Goal: Leave review/rating: Share an evaluation or opinion about a product, service, or content

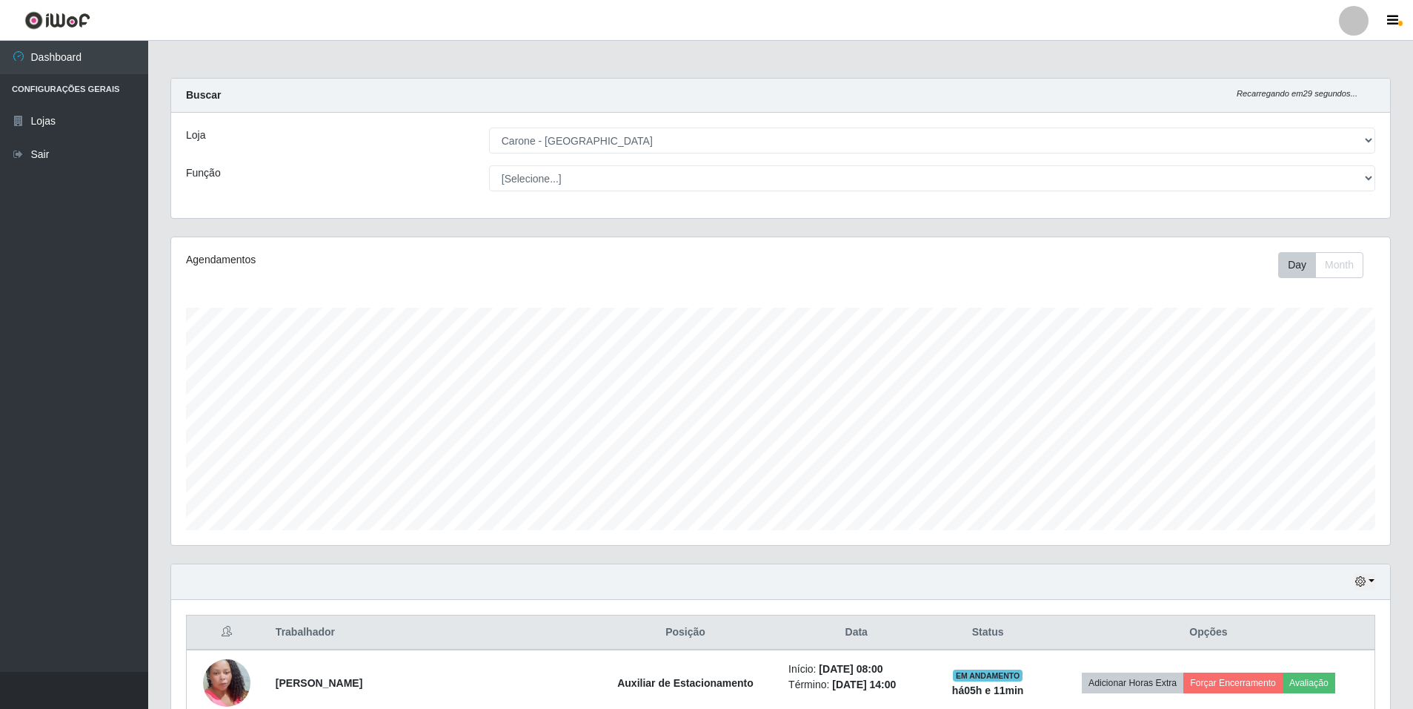
select select "528"
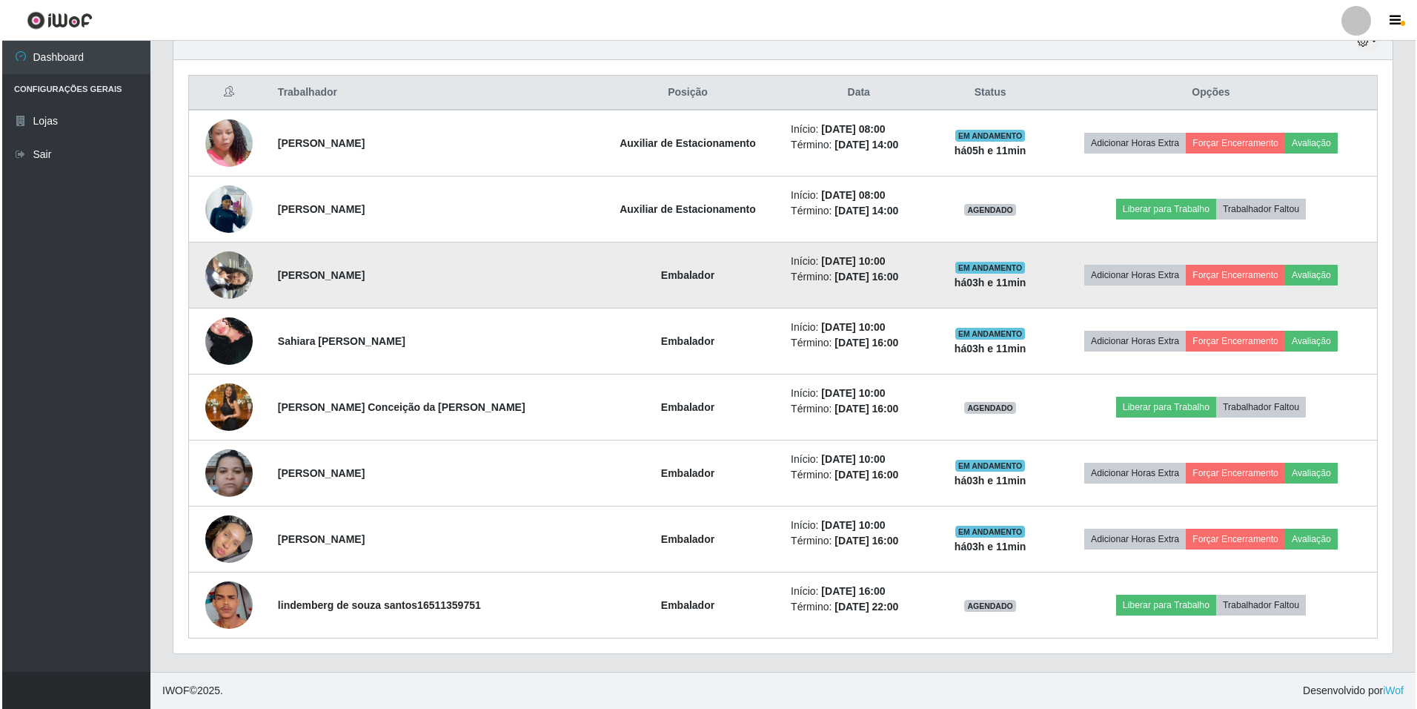
scroll to position [308, 1219]
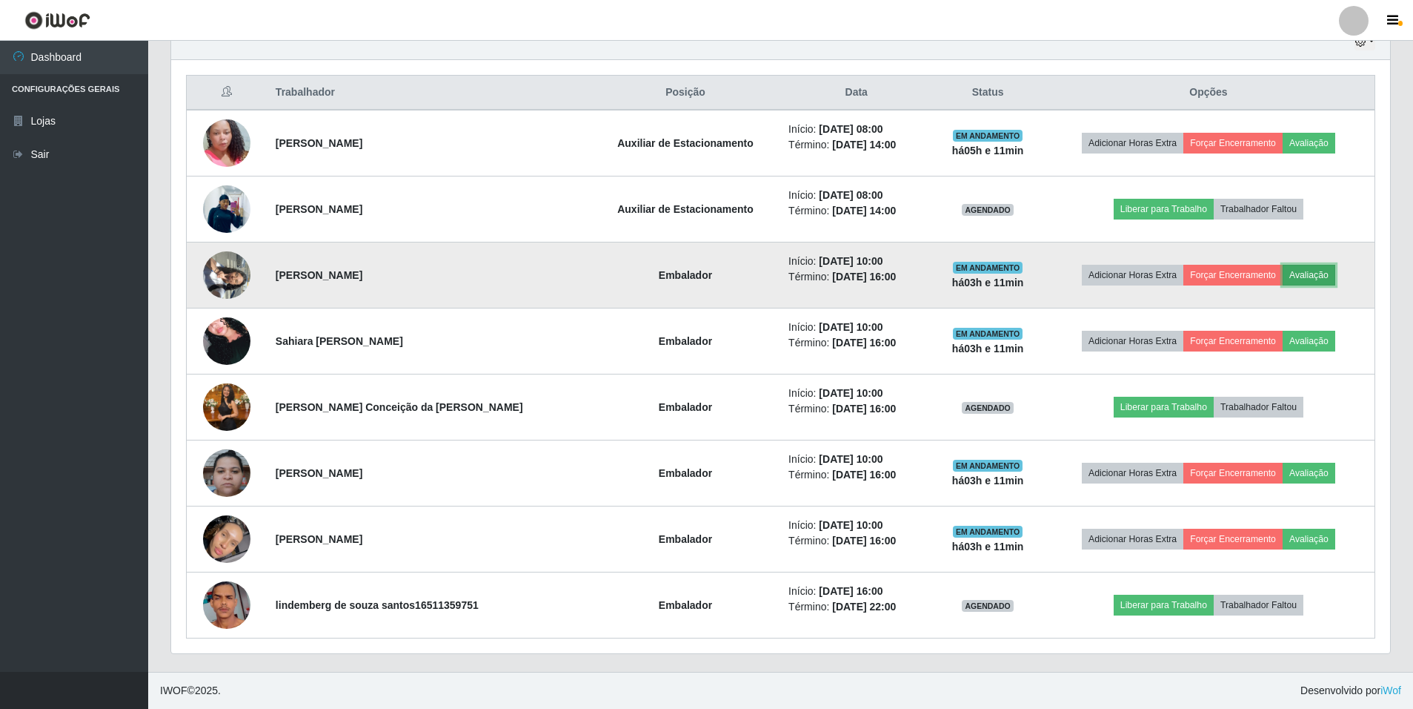
click at [1298, 278] on button "Avaliação" at bounding box center [1309, 275] width 53 height 21
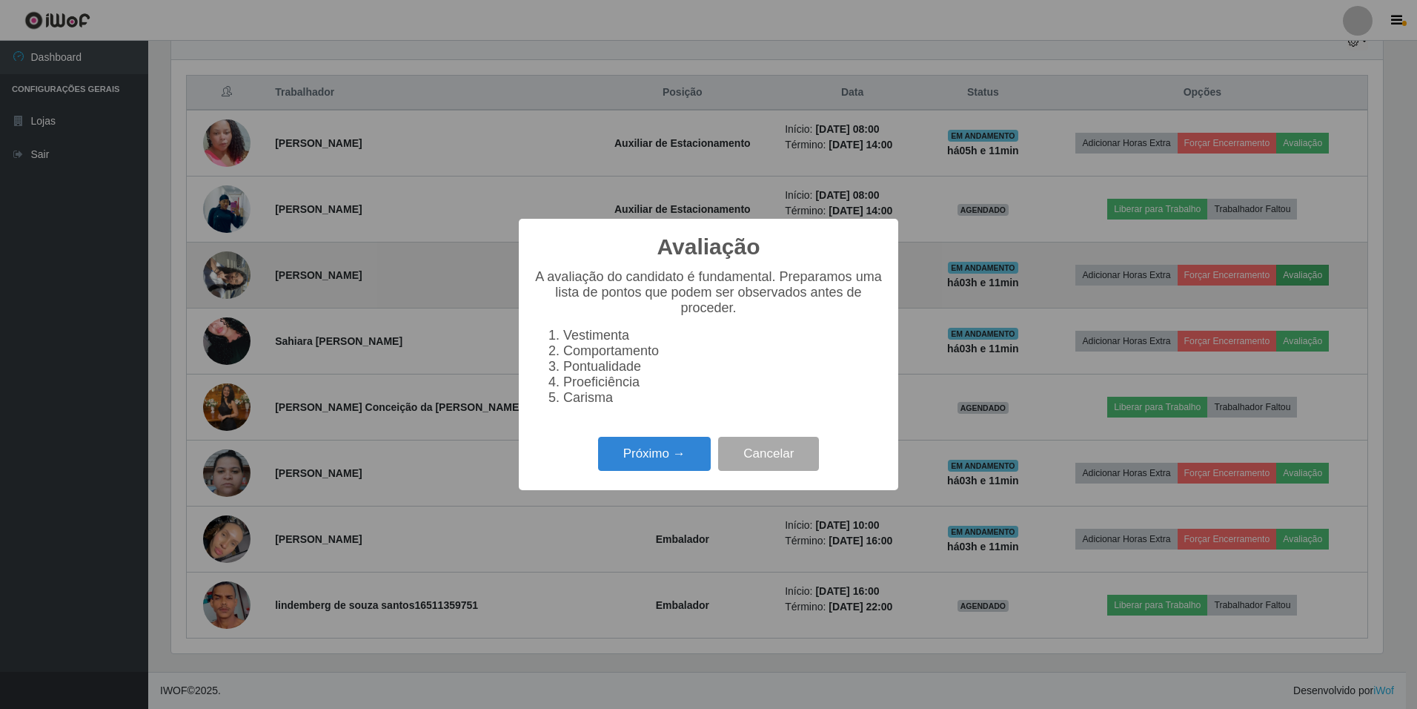
scroll to position [308, 1212]
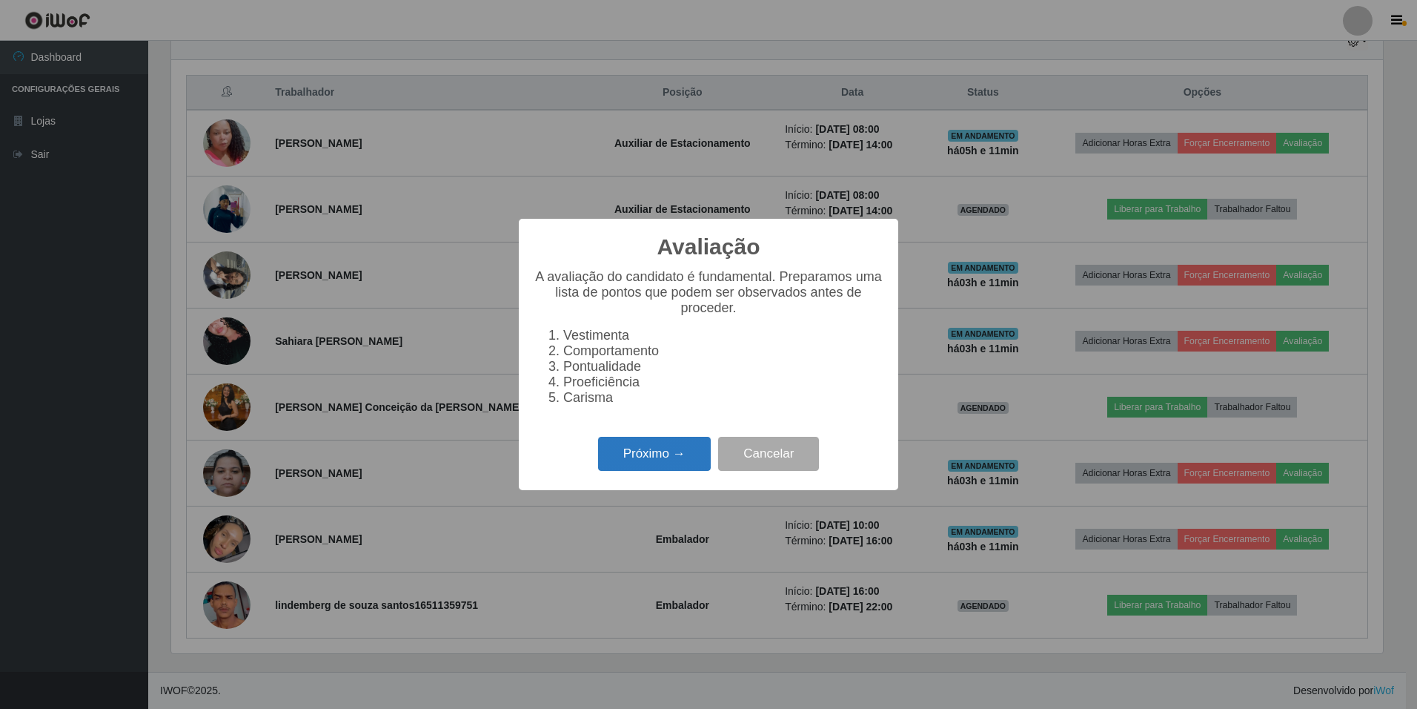
click at [620, 467] on button "Próximo →" at bounding box center [654, 454] width 113 height 35
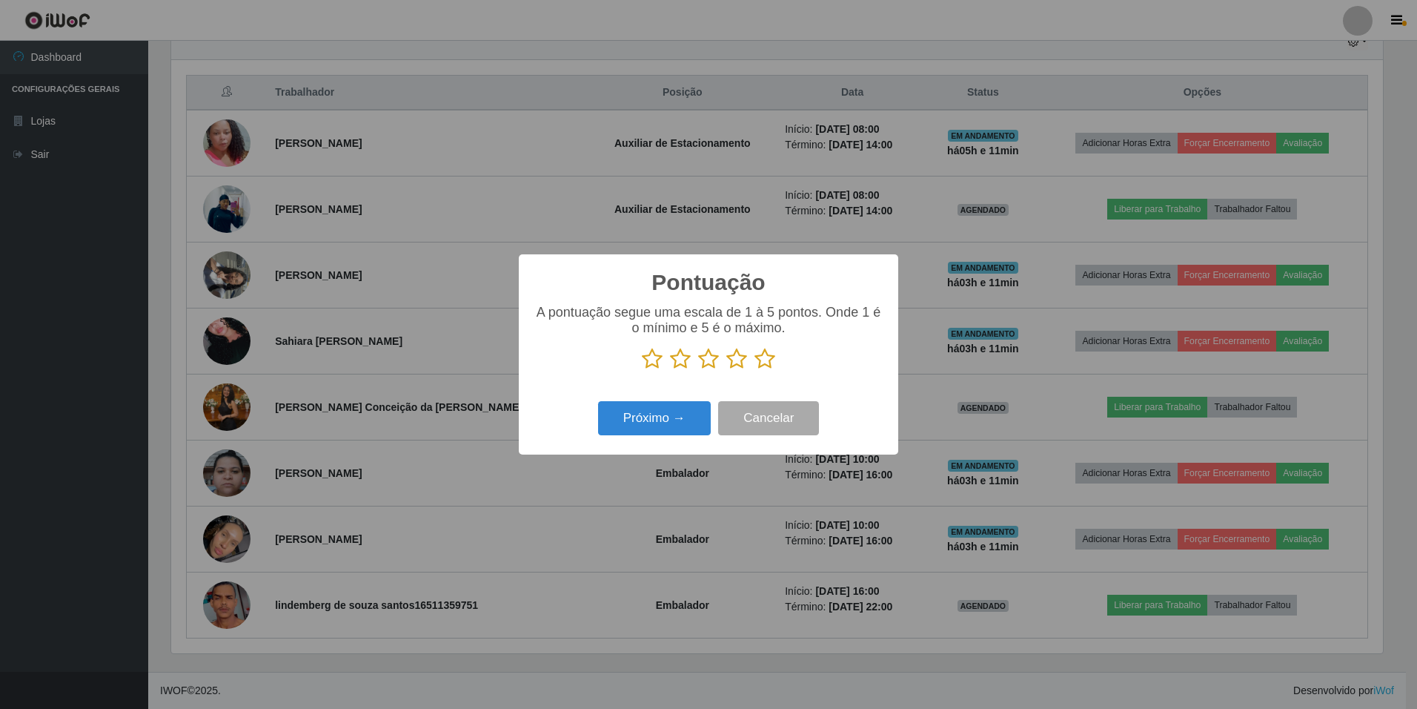
click at [766, 359] on icon at bounding box center [764, 359] width 21 height 22
click at [754, 370] on input "radio" at bounding box center [754, 370] width 0 height 0
click at [692, 422] on button "Próximo →" at bounding box center [654, 418] width 113 height 35
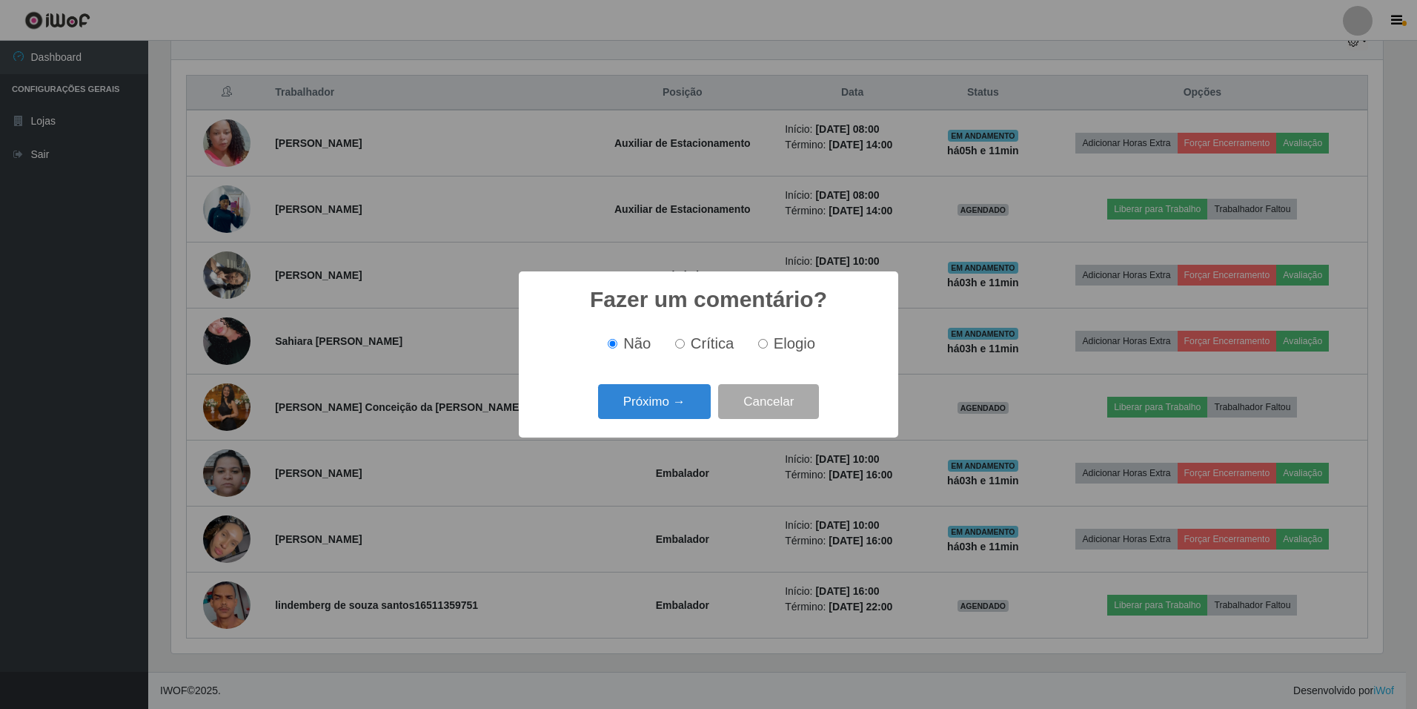
click at [769, 352] on label "Elogio" at bounding box center [783, 343] width 63 height 17
click at [768, 348] on input "Elogio" at bounding box center [763, 344] width 10 height 10
radio input "true"
click at [700, 385] on button "Próximo →" at bounding box center [654, 401] width 113 height 35
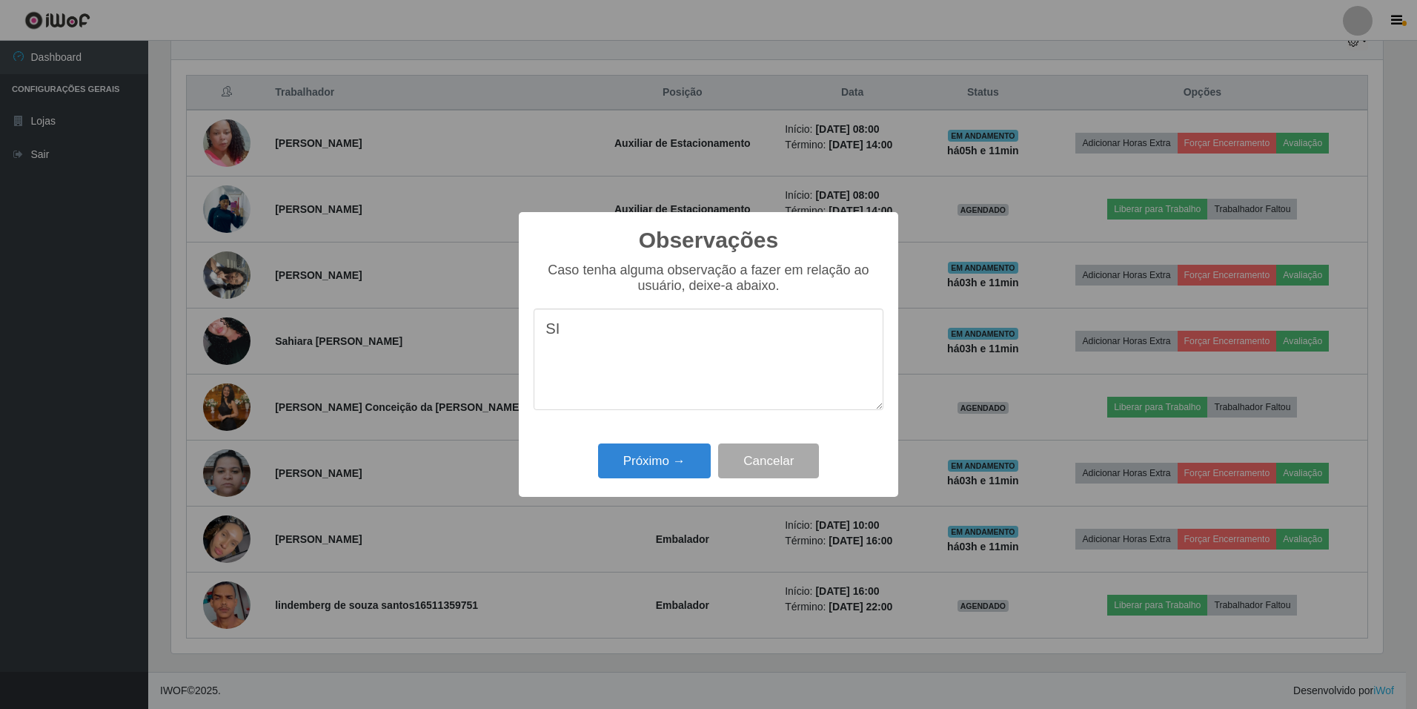
type textarea "S"
type textarea "simpática, educada, prestativa"
click at [695, 457] on button "Próximo →" at bounding box center [654, 460] width 113 height 35
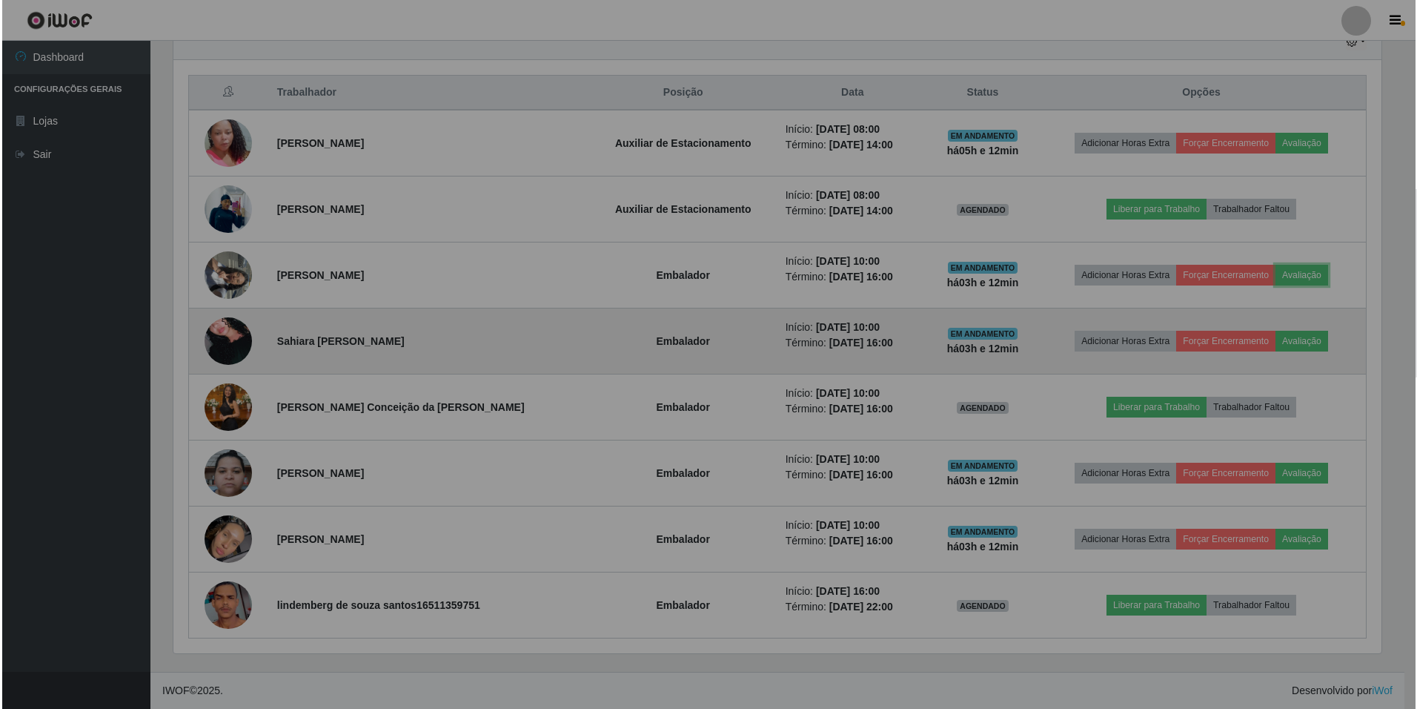
scroll to position [308, 1219]
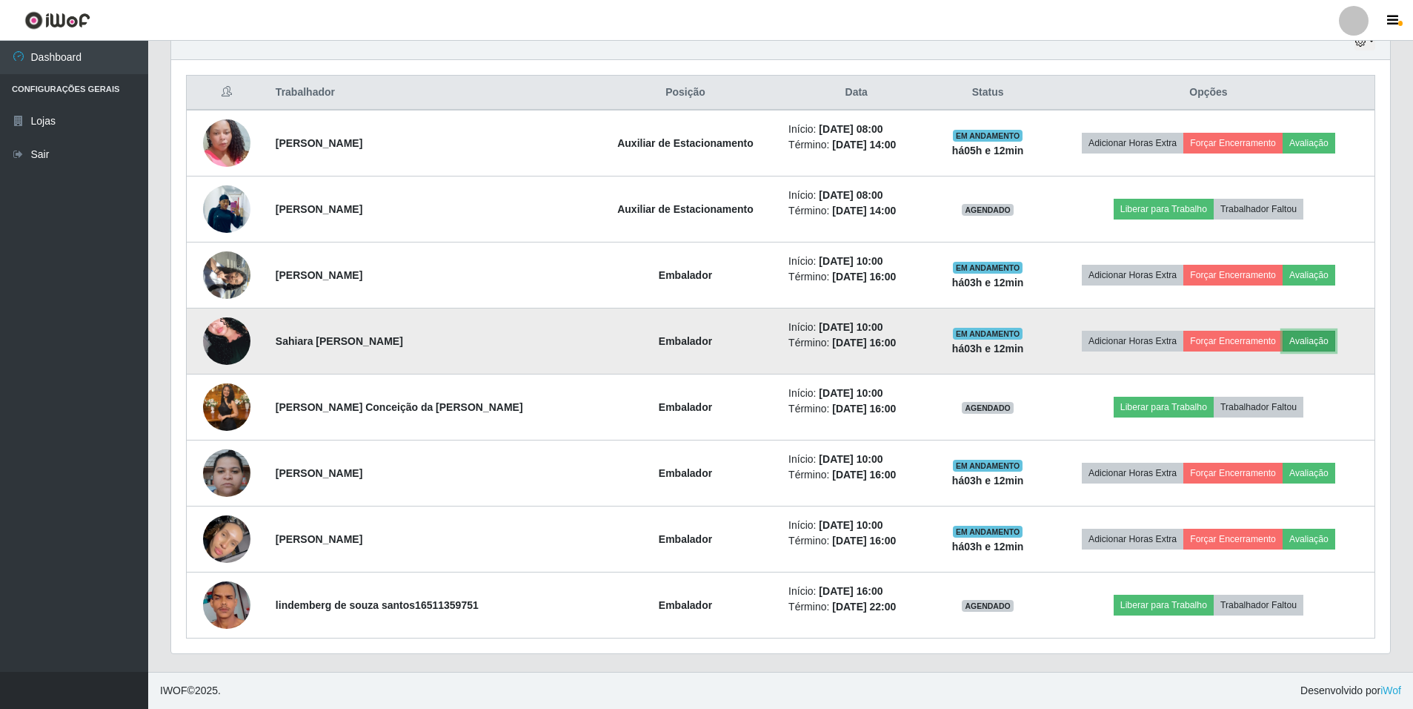
click at [1316, 336] on button "Avaliação" at bounding box center [1309, 341] width 53 height 21
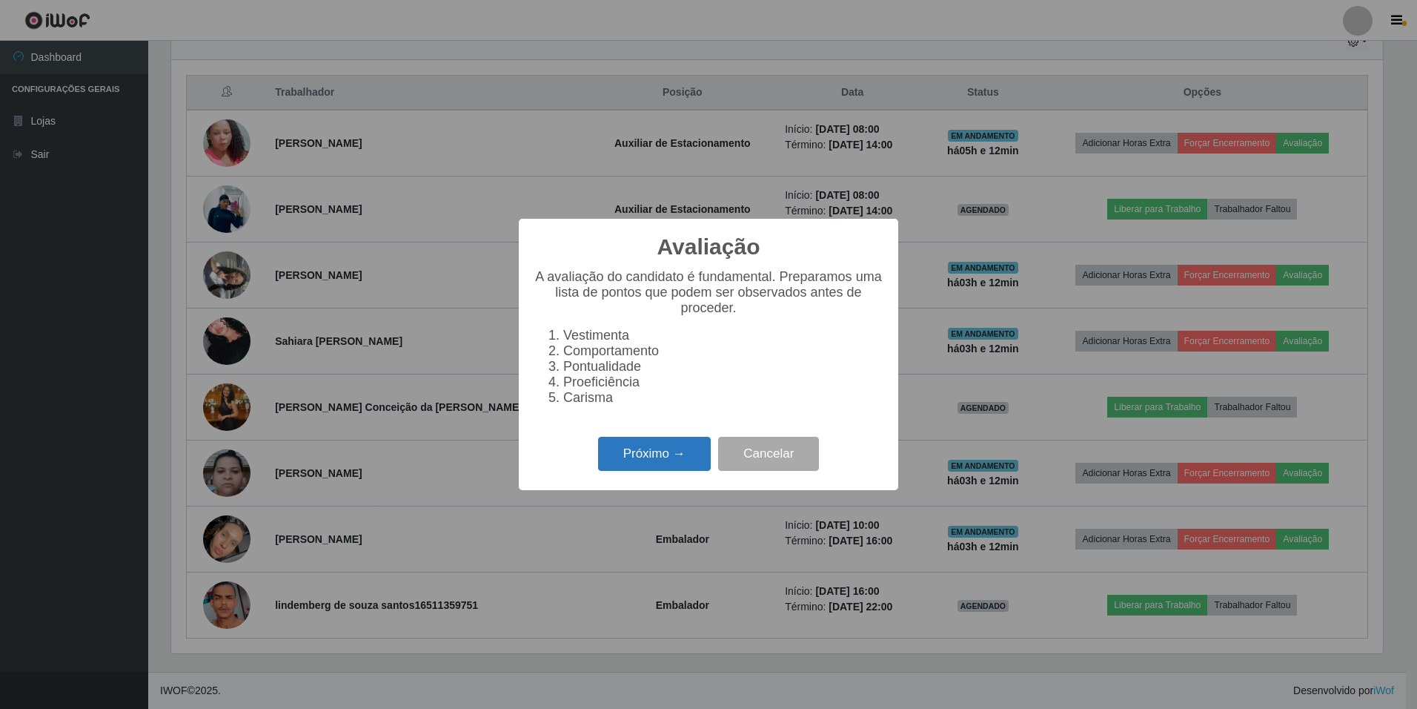
click at [696, 457] on button "Próximo →" at bounding box center [654, 454] width 113 height 35
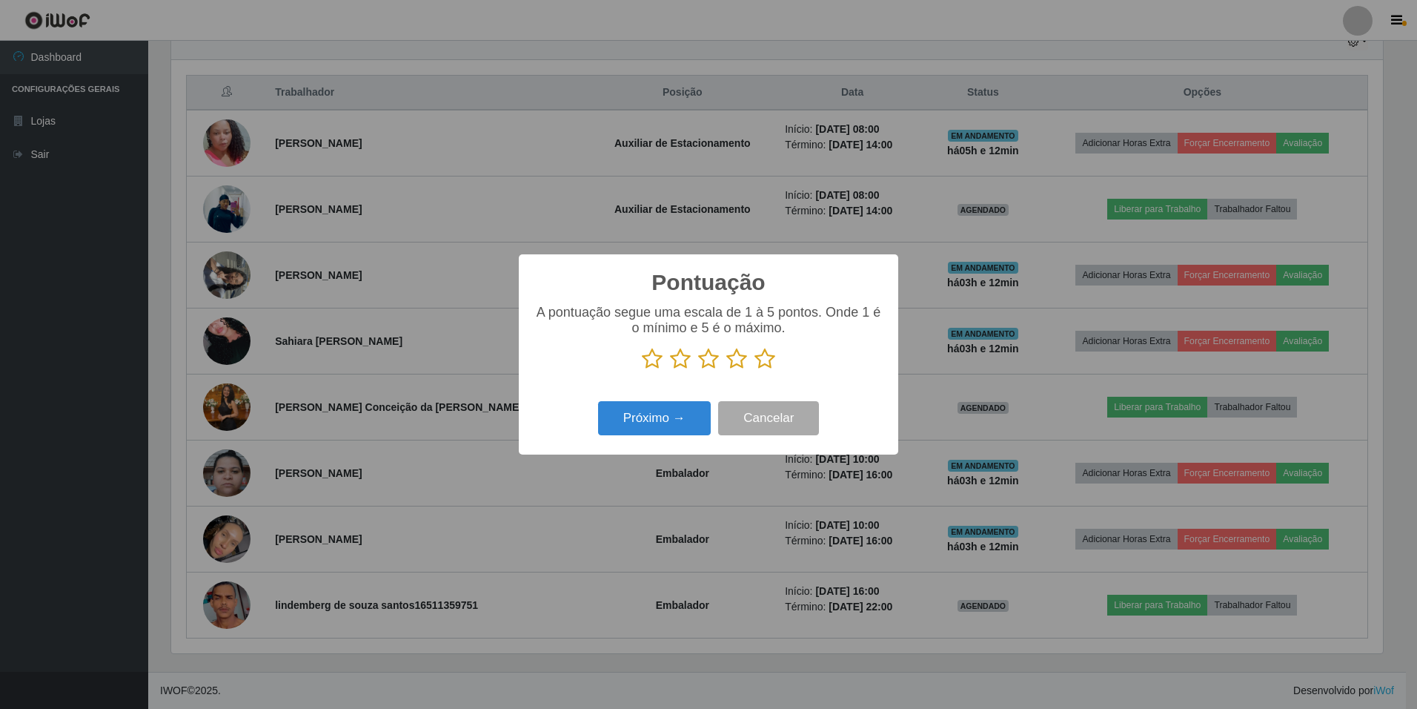
scroll to position [740804, 739900]
click at [761, 364] on icon at bounding box center [764, 359] width 21 height 22
click at [754, 370] on input "radio" at bounding box center [754, 370] width 0 height 0
click at [674, 410] on button "Próximo →" at bounding box center [654, 418] width 113 height 35
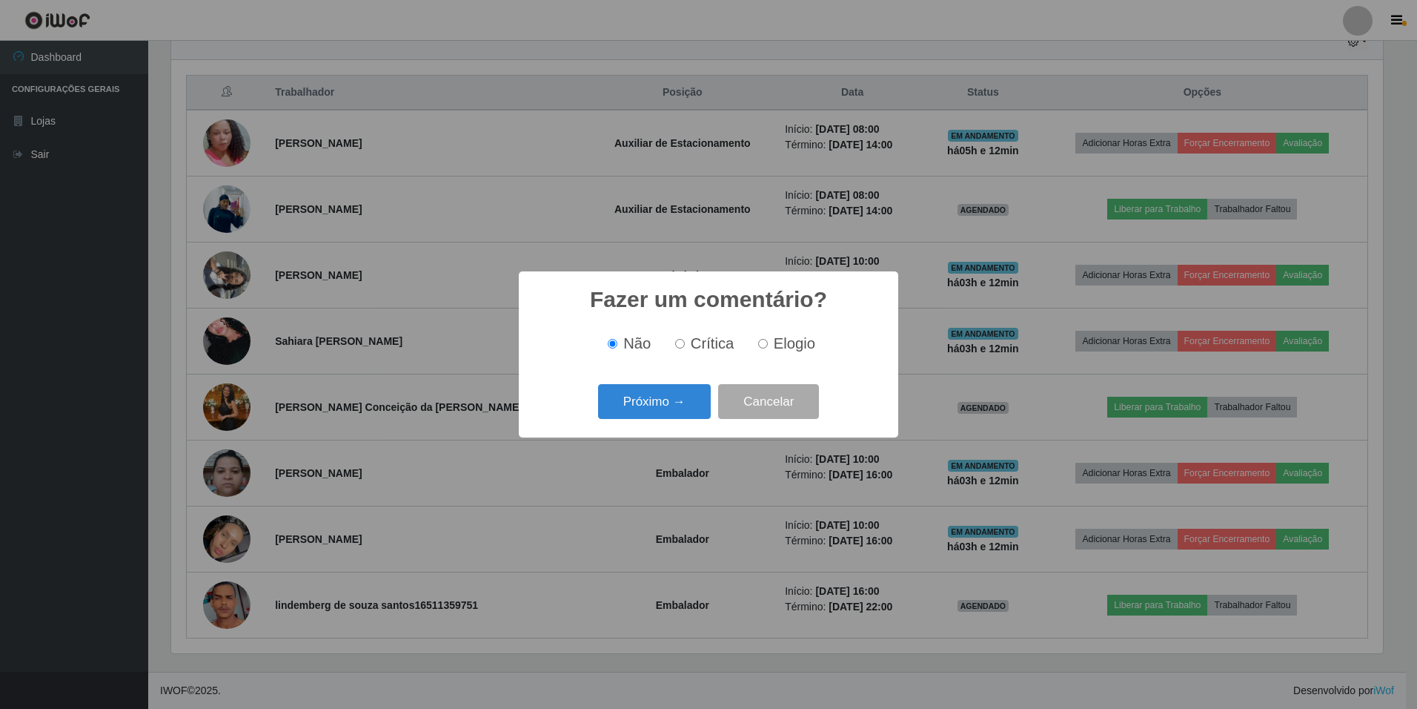
click at [787, 339] on span "Elogio" at bounding box center [795, 343] width 42 height 16
click at [768, 339] on input "Elogio" at bounding box center [763, 344] width 10 height 10
radio input "true"
click at [659, 399] on button "Próximo →" at bounding box center [654, 401] width 113 height 35
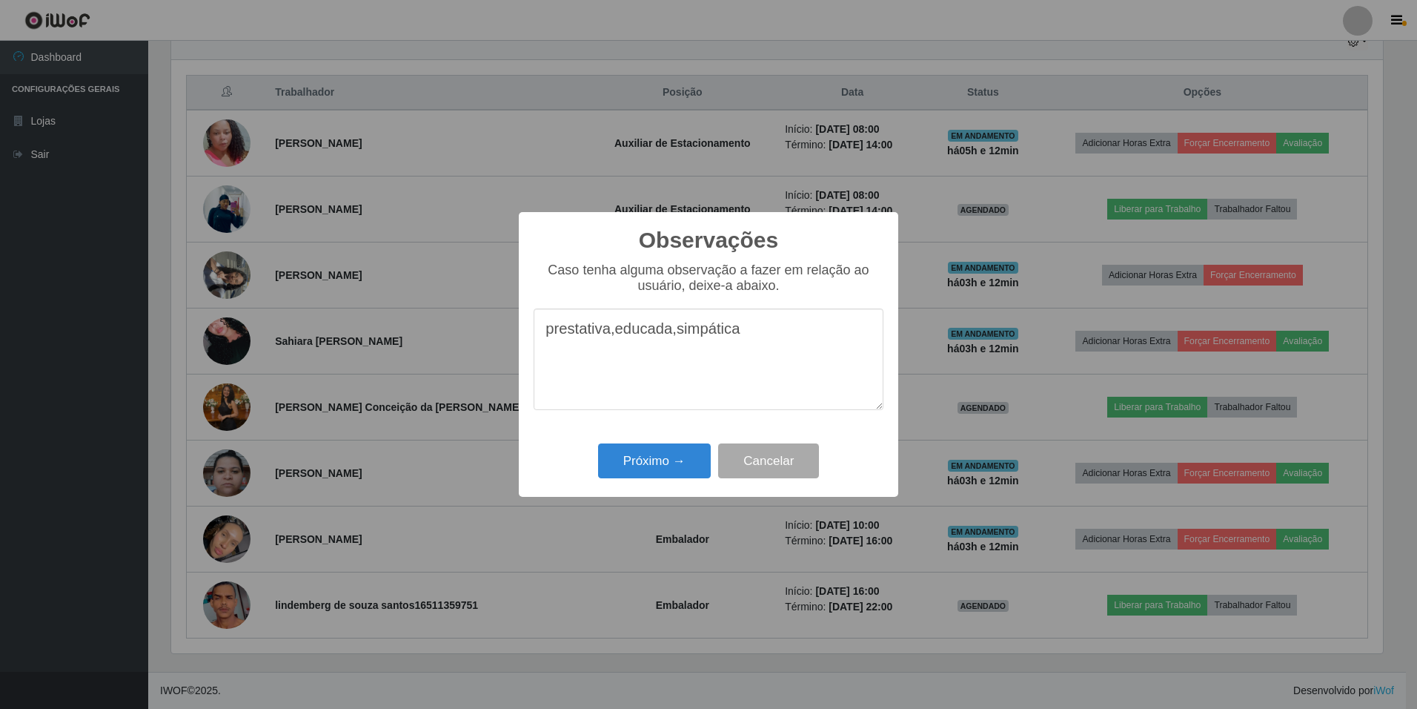
click at [617, 337] on textarea "prestativa,educada,simpática" at bounding box center [709, 359] width 350 height 102
click at [677, 337] on textarea "prestativa, educada,simpática" at bounding box center [709, 359] width 350 height 102
click at [686, 377] on textarea "prestativa, educada, simpática" at bounding box center [709, 359] width 350 height 102
click at [747, 331] on textarea "prestativa, educada, simpática" at bounding box center [709, 359] width 350 height 102
type textarea "prestativa, educada, simpática"
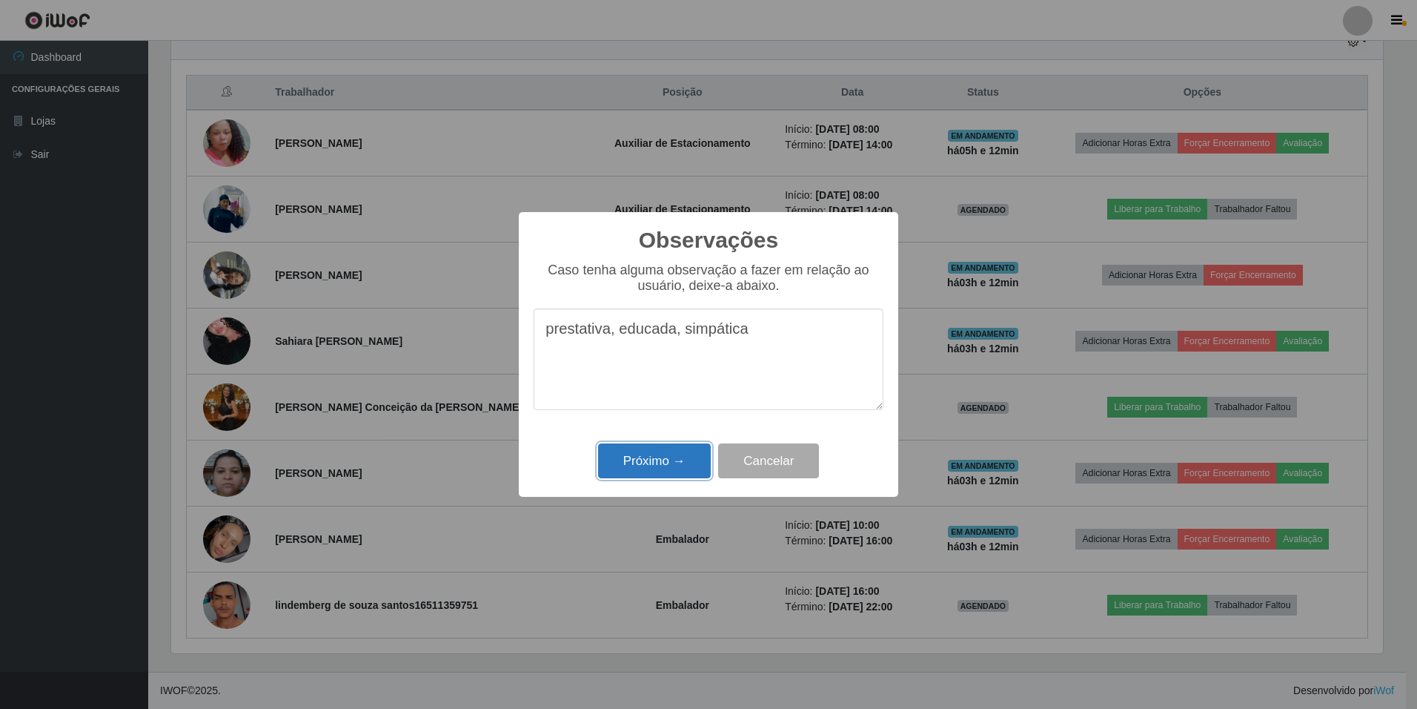
click at [660, 463] on button "Próximo →" at bounding box center [654, 460] width 113 height 35
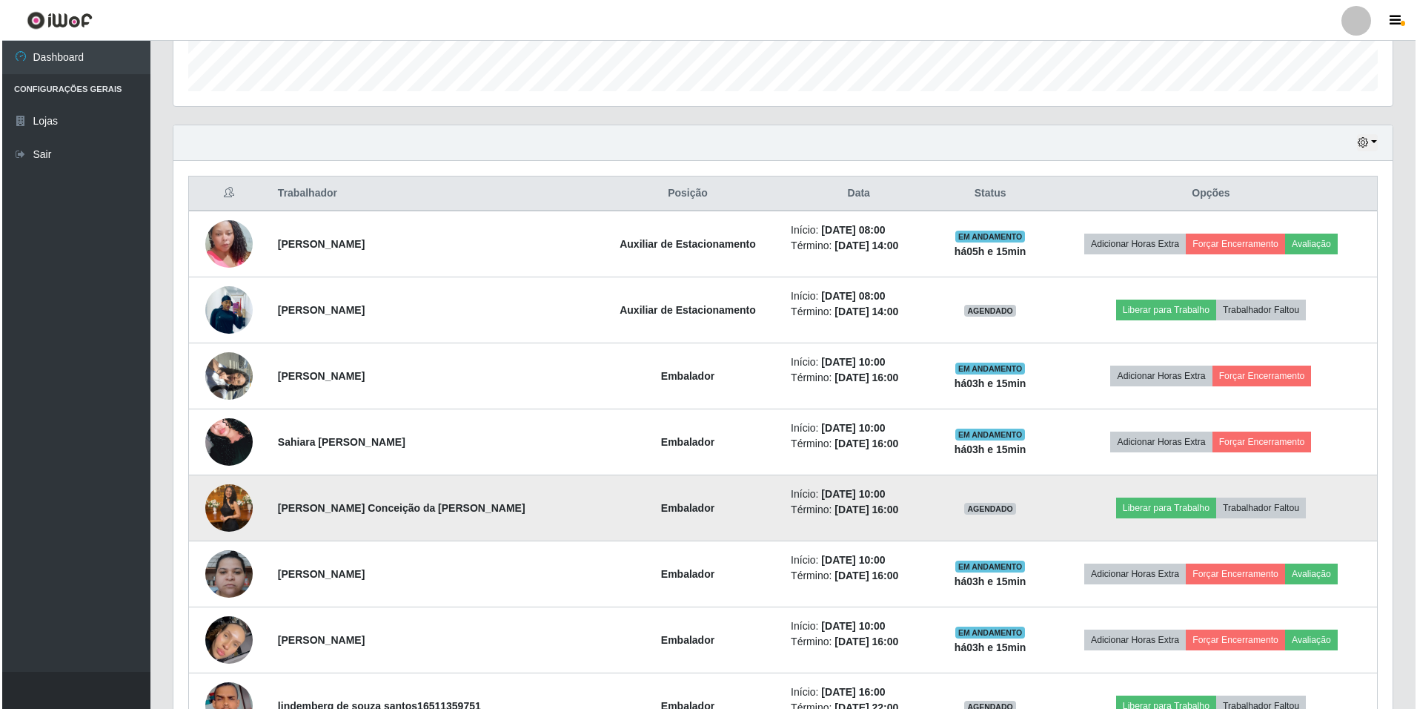
scroll to position [465, 0]
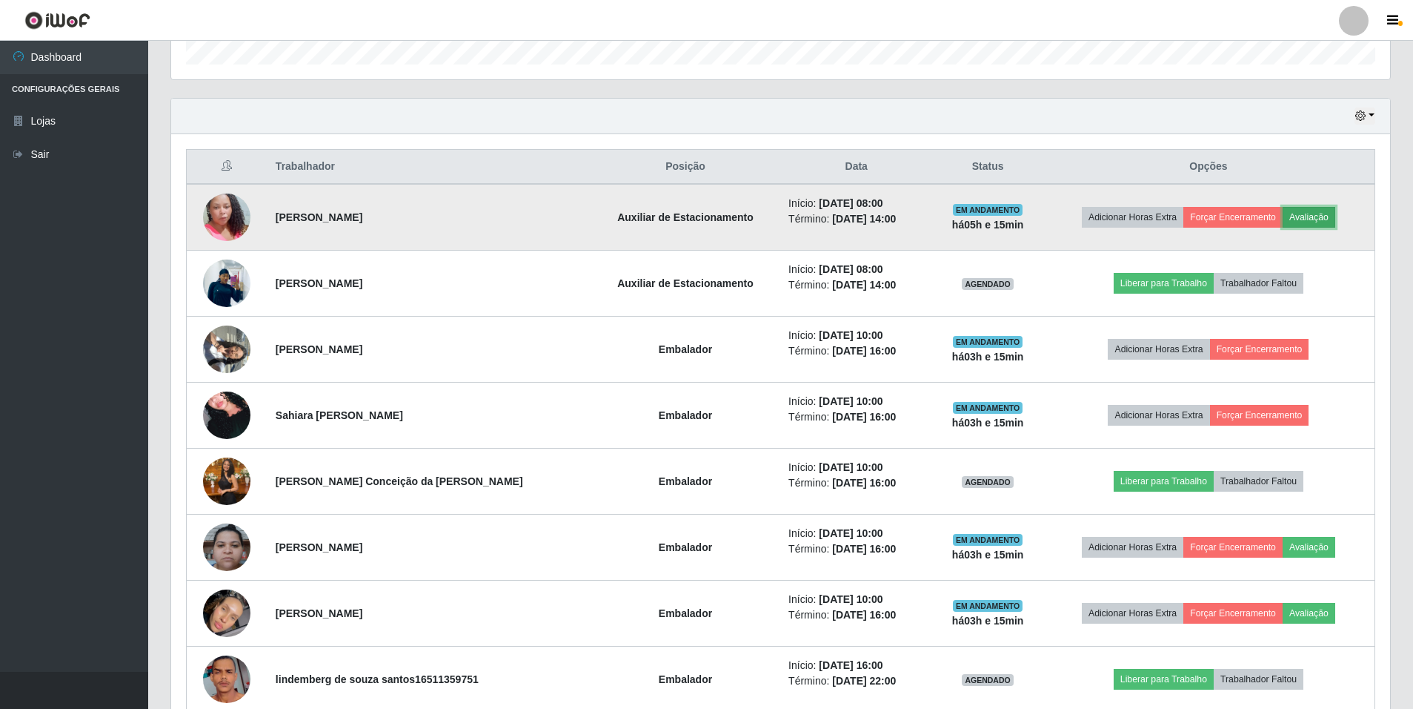
click at [1295, 215] on button "Avaliação" at bounding box center [1309, 217] width 53 height 21
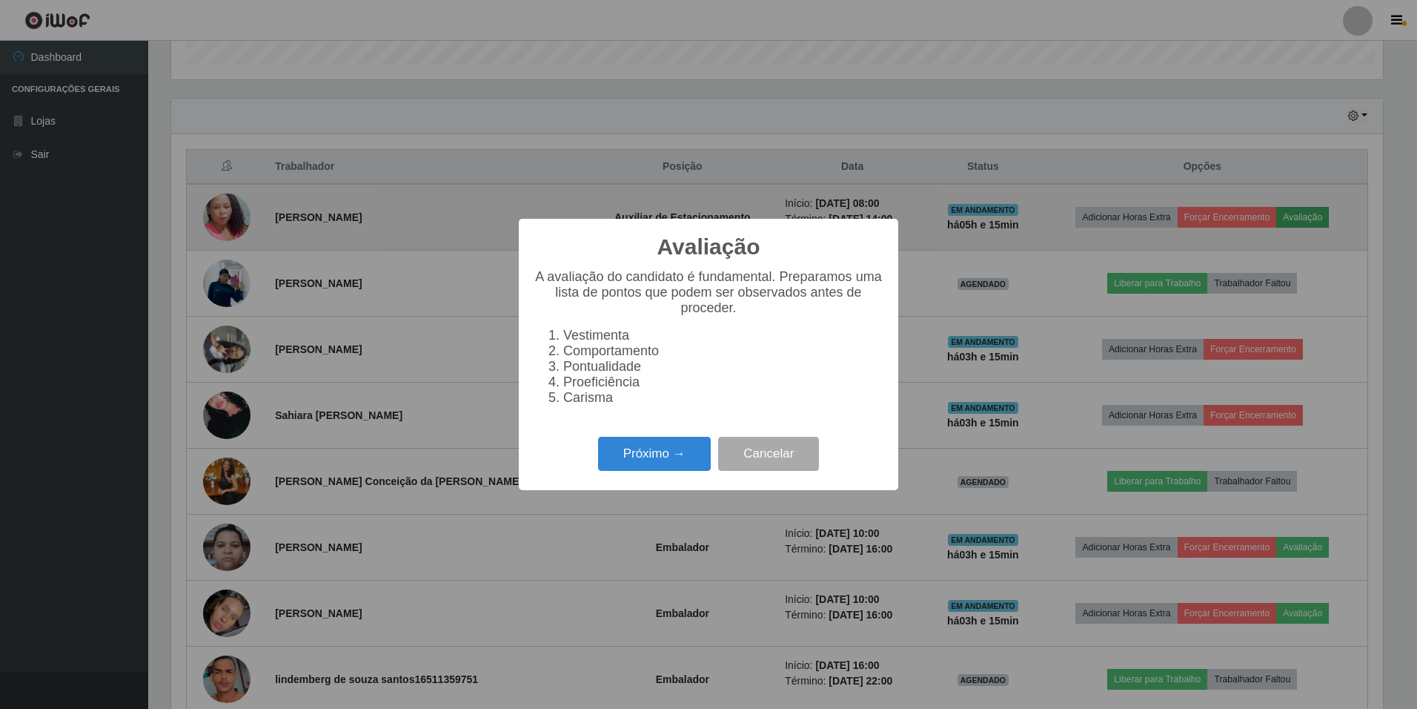
scroll to position [308, 1212]
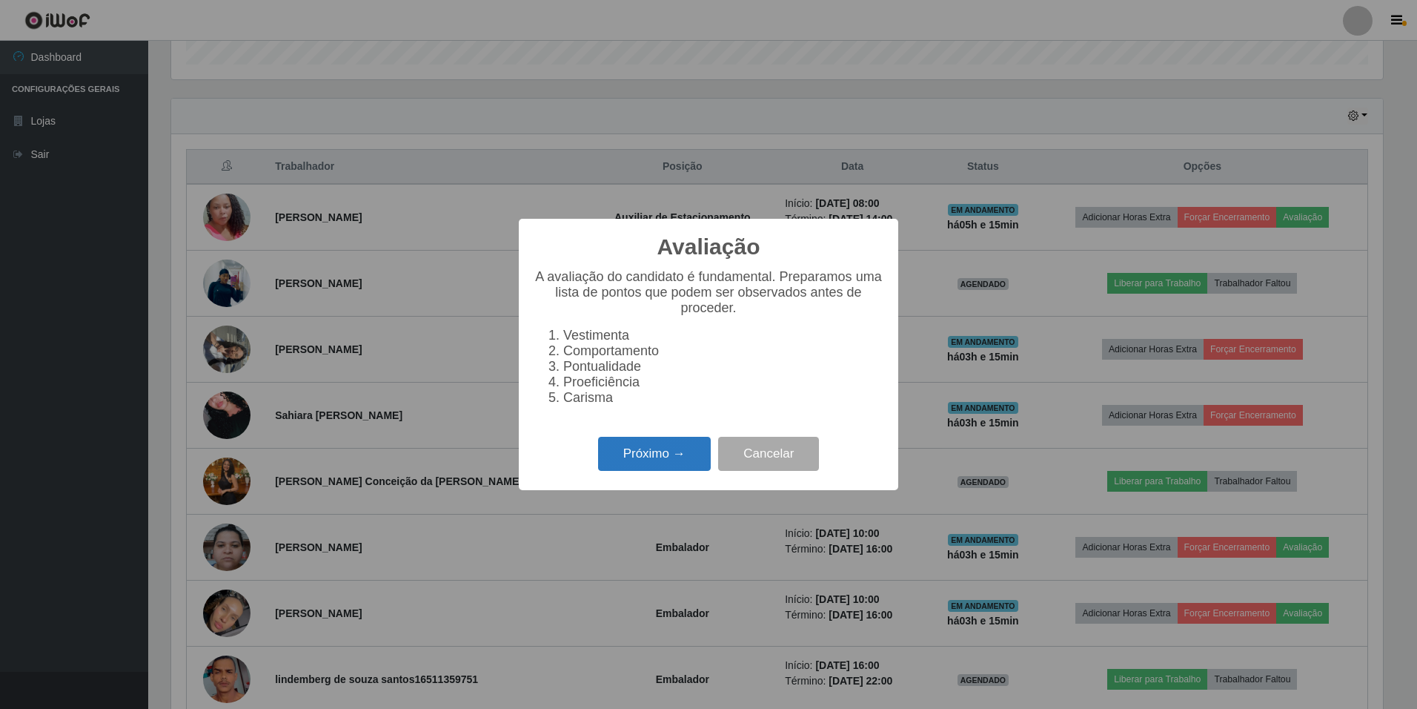
click at [644, 456] on button "Próximo →" at bounding box center [654, 454] width 113 height 35
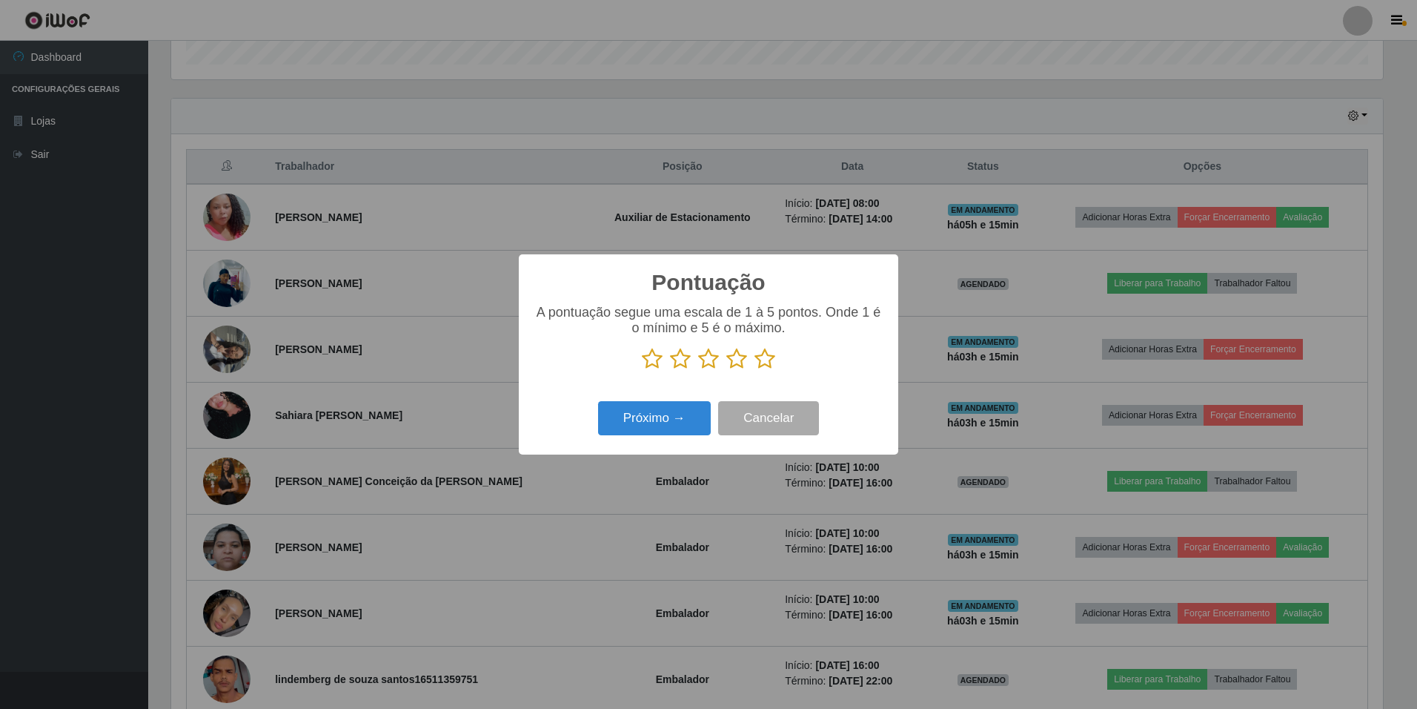
scroll to position [740804, 739900]
click at [769, 356] on icon at bounding box center [764, 359] width 21 height 22
click at [754, 370] on input "radio" at bounding box center [754, 370] width 0 height 0
click at [683, 405] on button "Próximo →" at bounding box center [654, 418] width 113 height 35
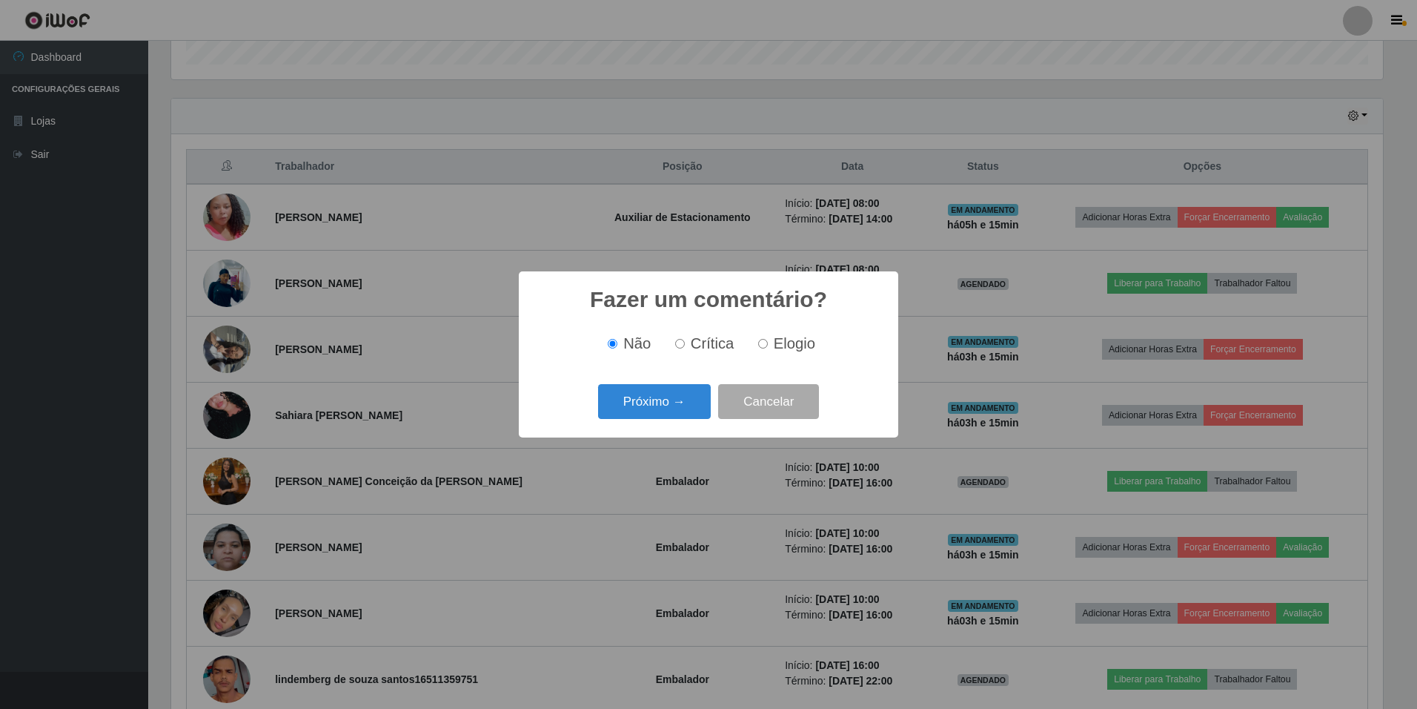
click at [759, 336] on label "Elogio" at bounding box center [783, 343] width 63 height 17
click at [759, 339] on input "Elogio" at bounding box center [763, 344] width 10 height 10
radio input "true"
click at [648, 405] on button "Próximo →" at bounding box center [654, 401] width 113 height 35
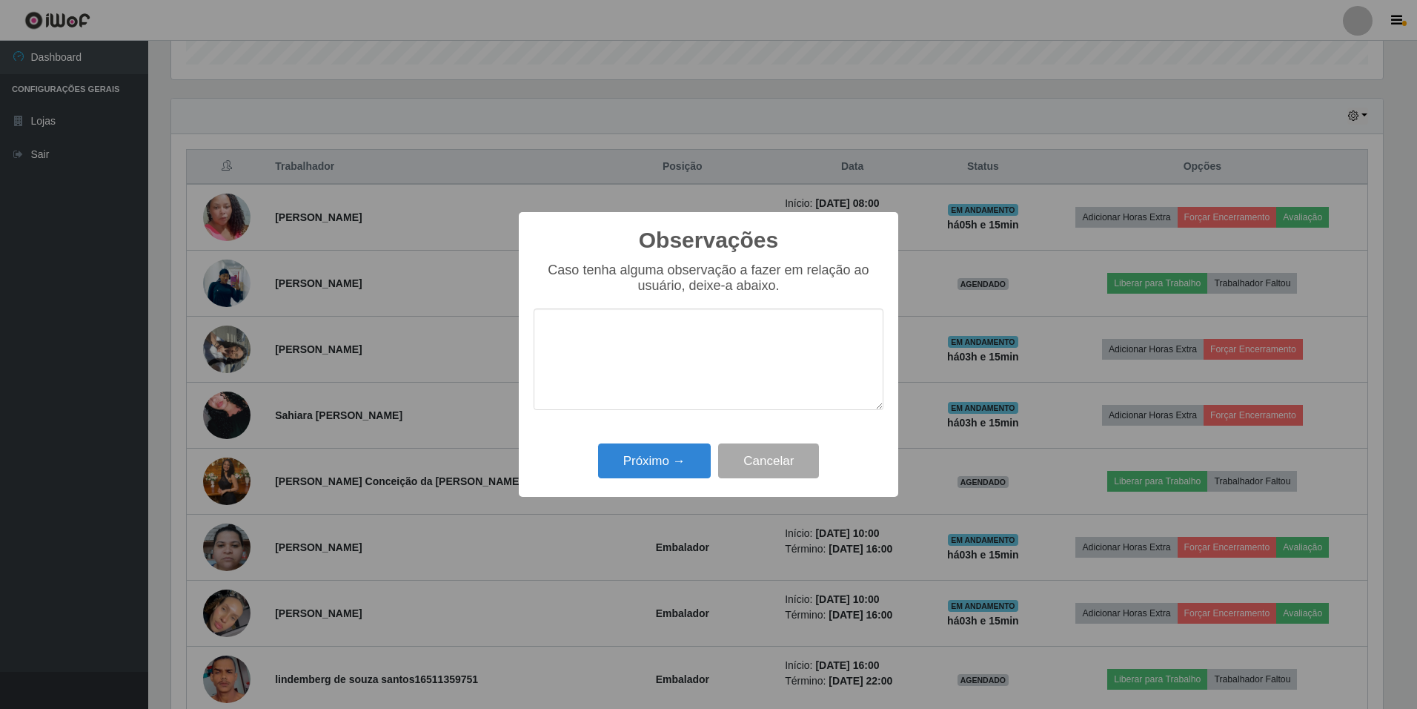
click at [706, 367] on textarea at bounding box center [709, 359] width 350 height 102
drag, startPoint x: 714, startPoint y: 327, endPoint x: 814, endPoint y: 380, distance: 113.4
click at [814, 380] on textarea "educada, simpática, comunicativa" at bounding box center [709, 359] width 350 height 102
type textarea "educada, simpática, comunicativa"
click at [662, 454] on button "Próximo →" at bounding box center [654, 460] width 113 height 35
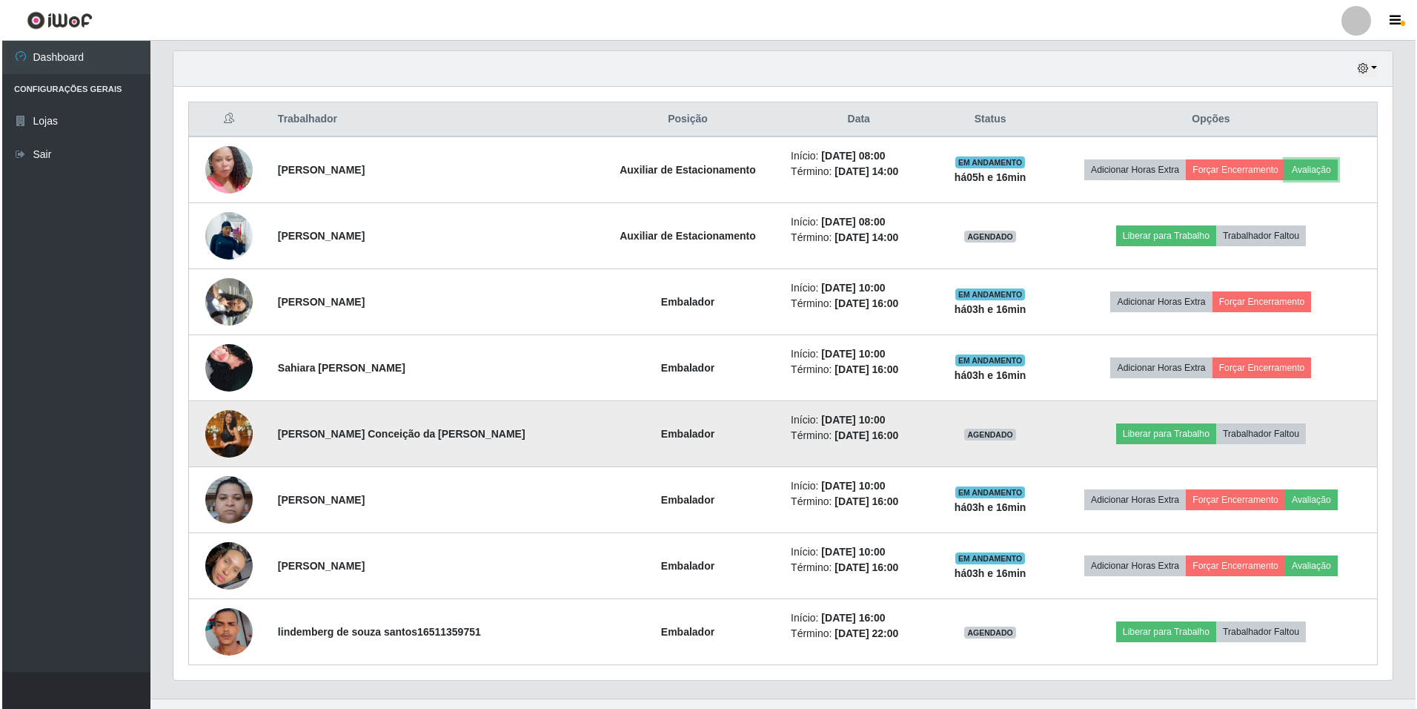
scroll to position [540, 0]
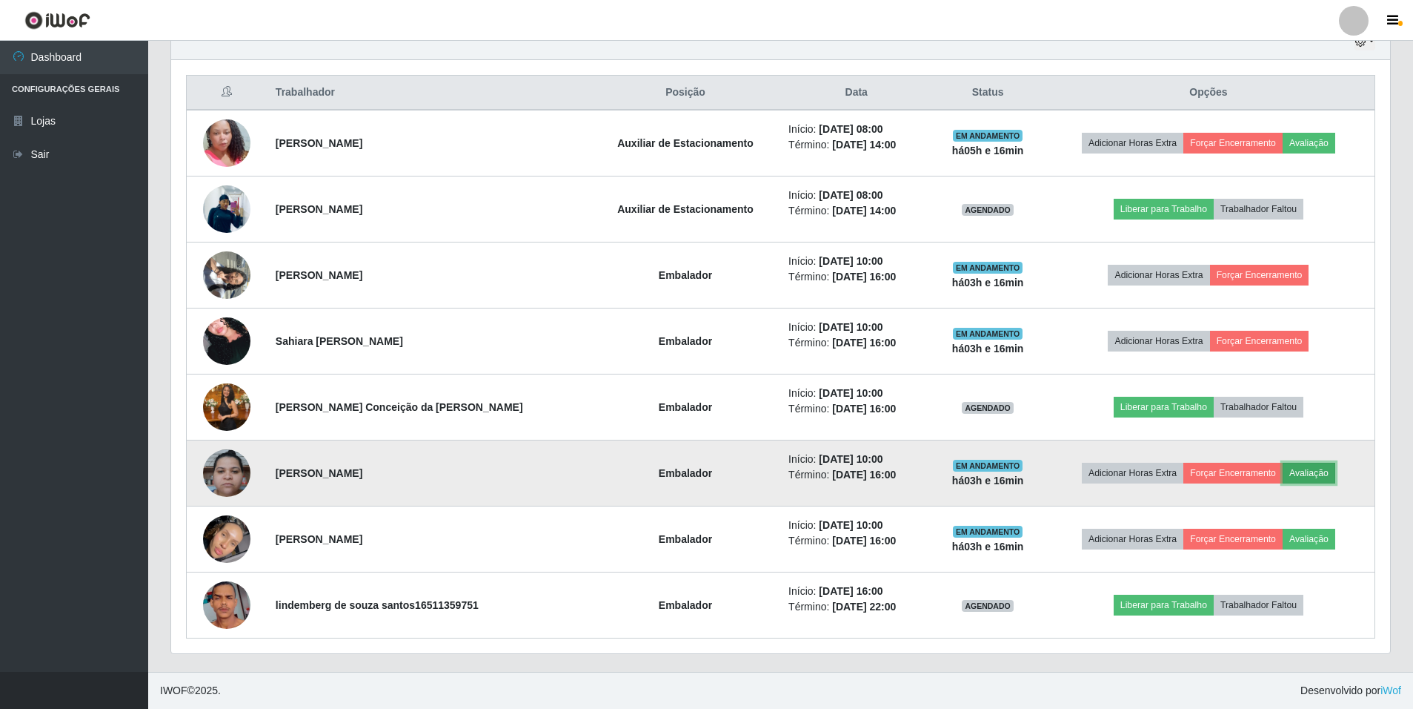
click at [1322, 471] on button "Avaliação" at bounding box center [1309, 472] width 53 height 21
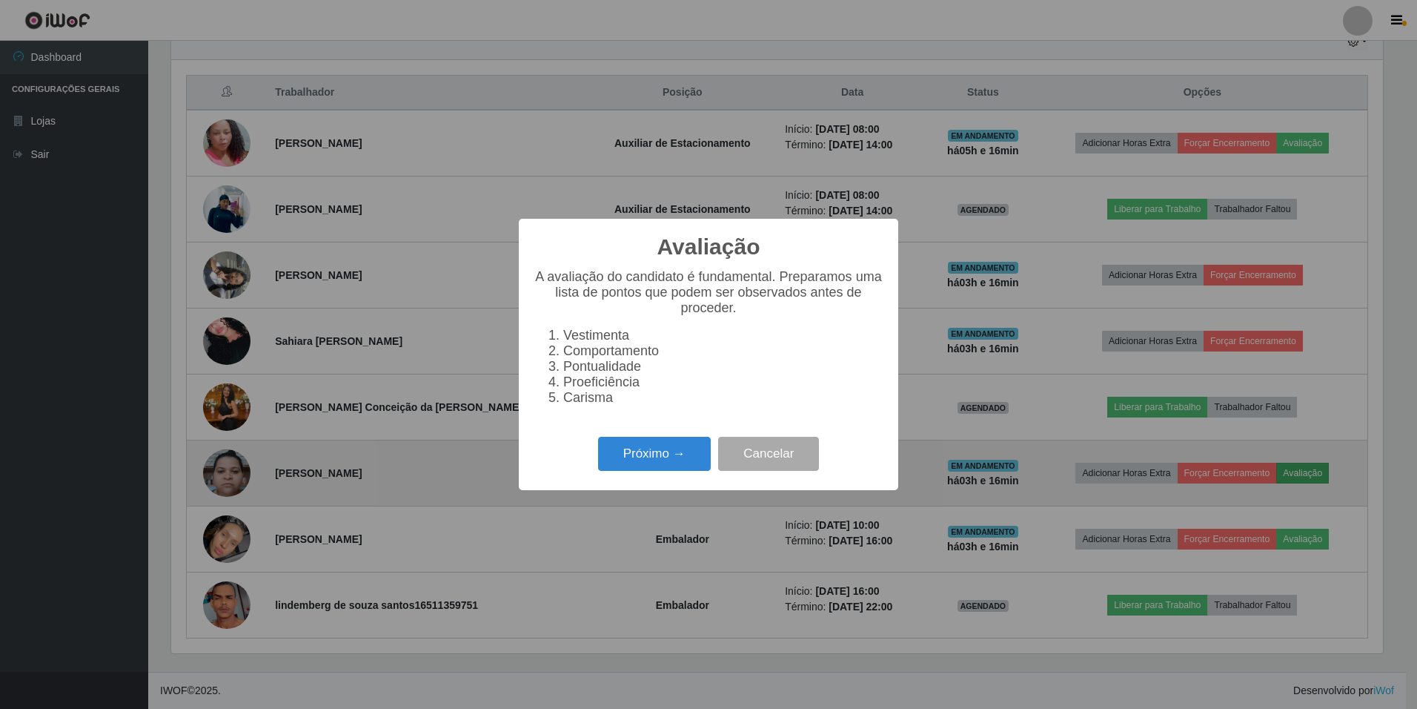
scroll to position [308, 1212]
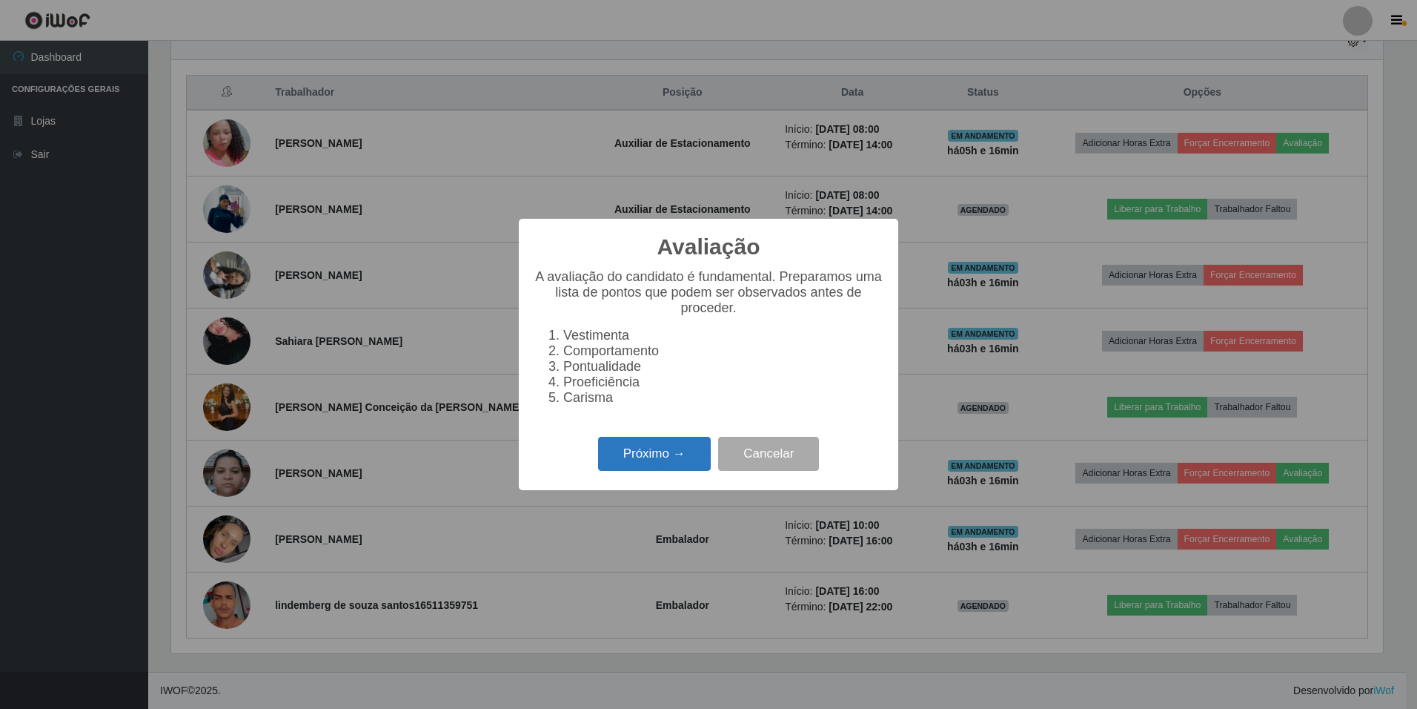
click at [643, 464] on button "Próximo →" at bounding box center [654, 454] width 113 height 35
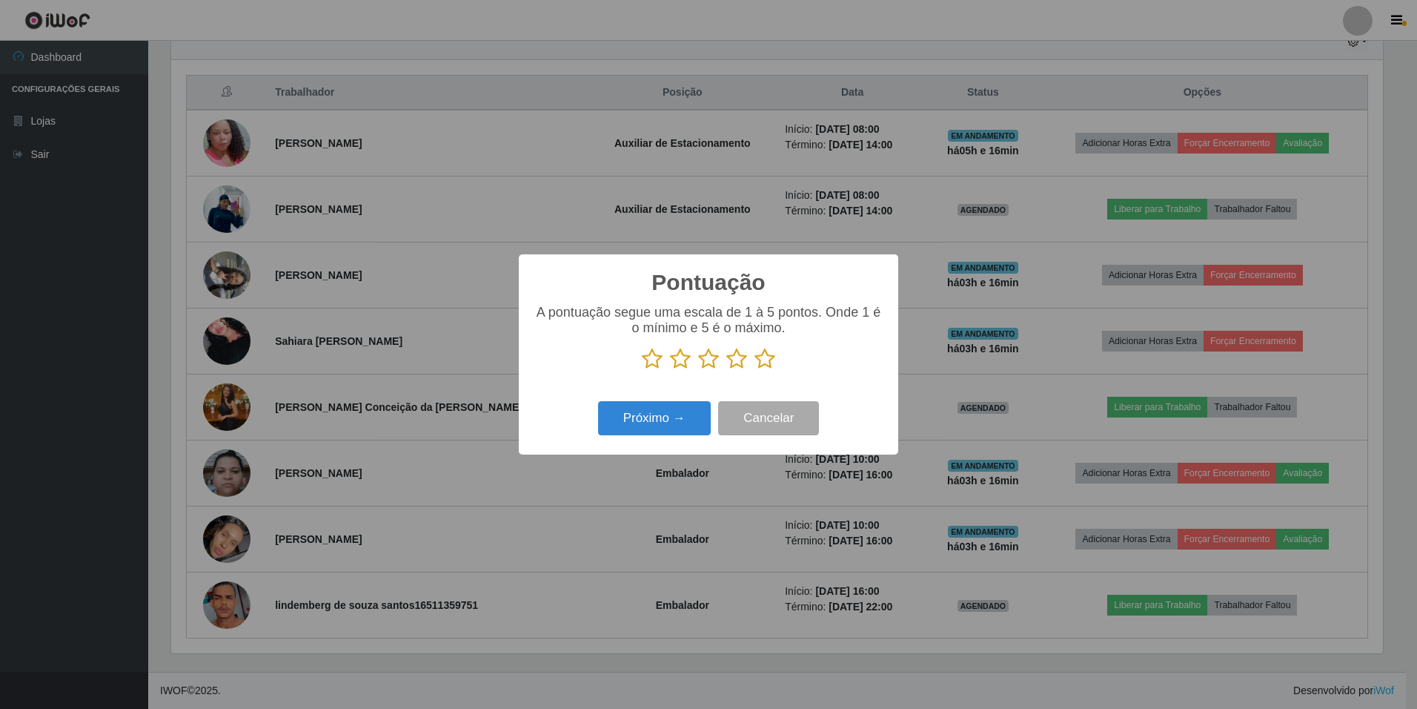
click at [755, 356] on icon at bounding box center [764, 359] width 21 height 22
click at [754, 370] on input "radio" at bounding box center [754, 370] width 0 height 0
click at [687, 412] on button "Próximo →" at bounding box center [654, 418] width 113 height 35
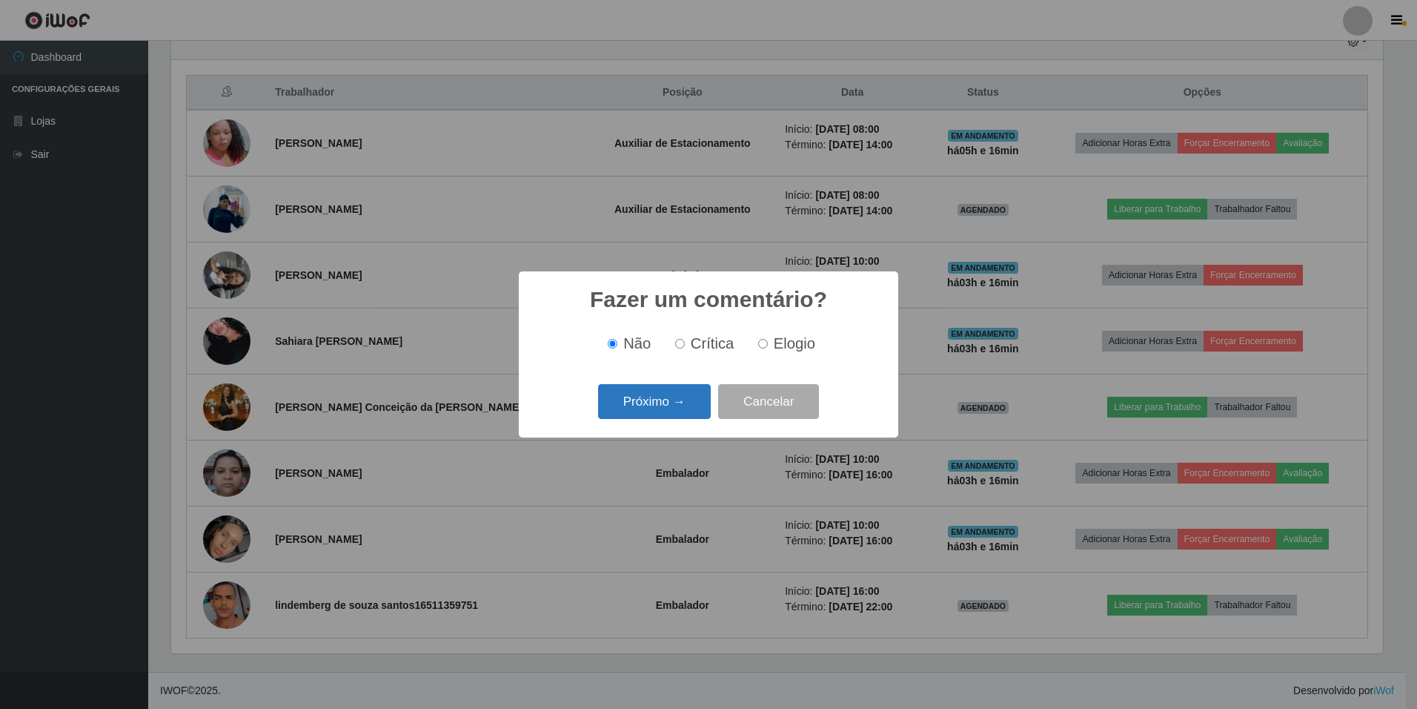
click at [631, 394] on button "Próximo →" at bounding box center [654, 401] width 113 height 35
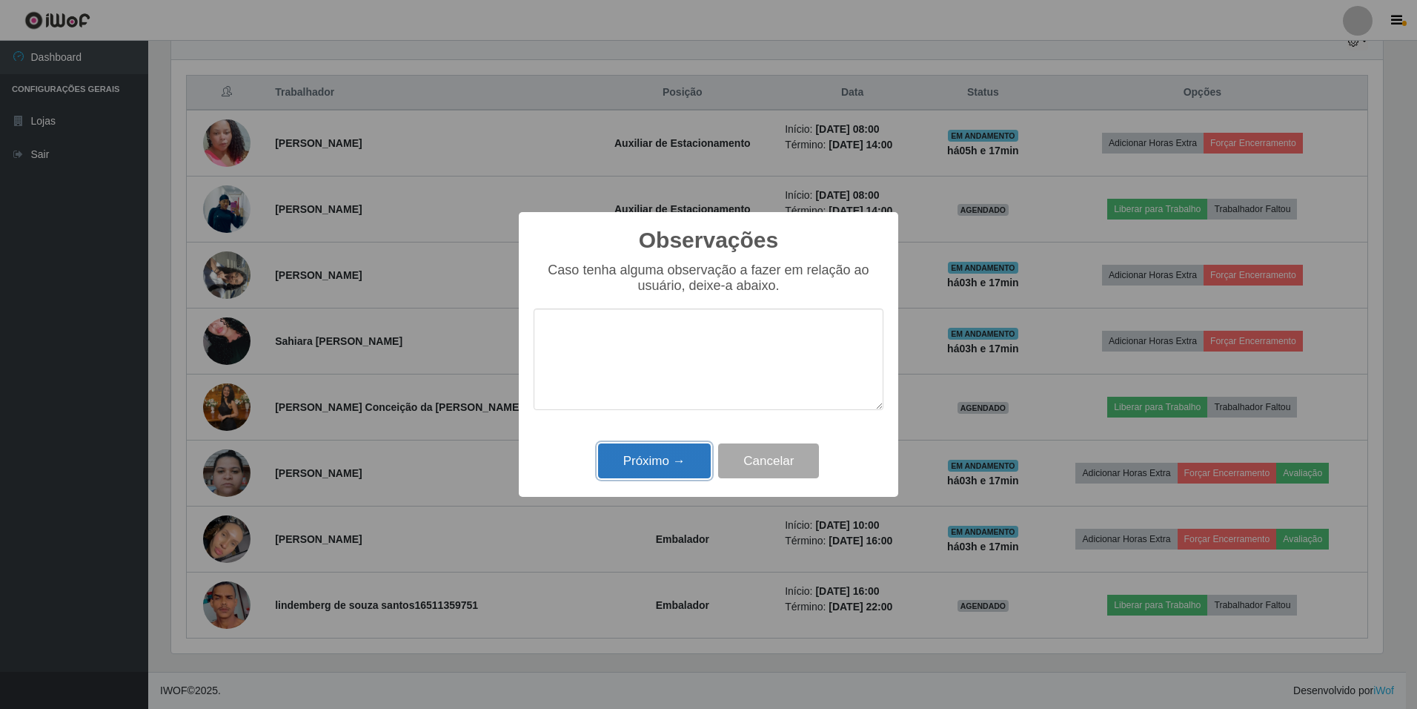
click at [632, 454] on button "Próximo →" at bounding box center [654, 460] width 113 height 35
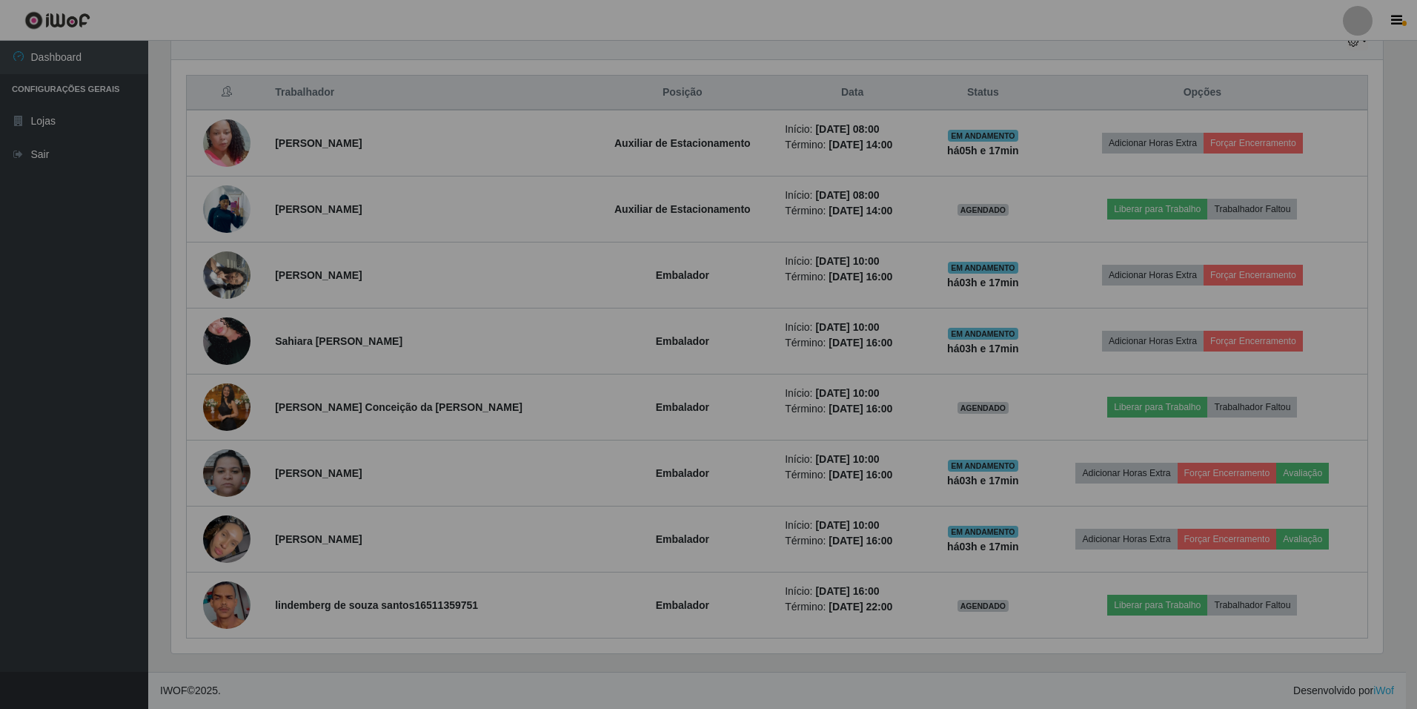
scroll to position [308, 1219]
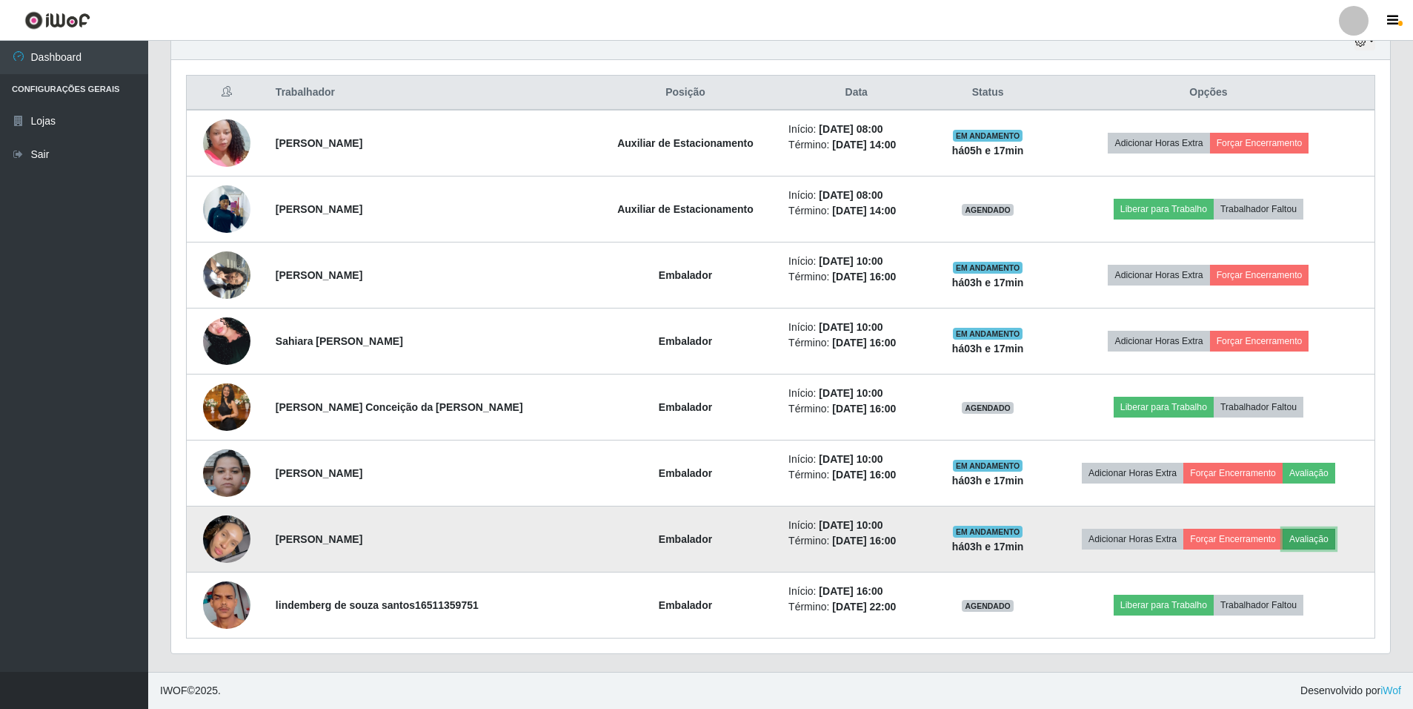
click at [1299, 539] on button "Avaliação" at bounding box center [1309, 538] width 53 height 21
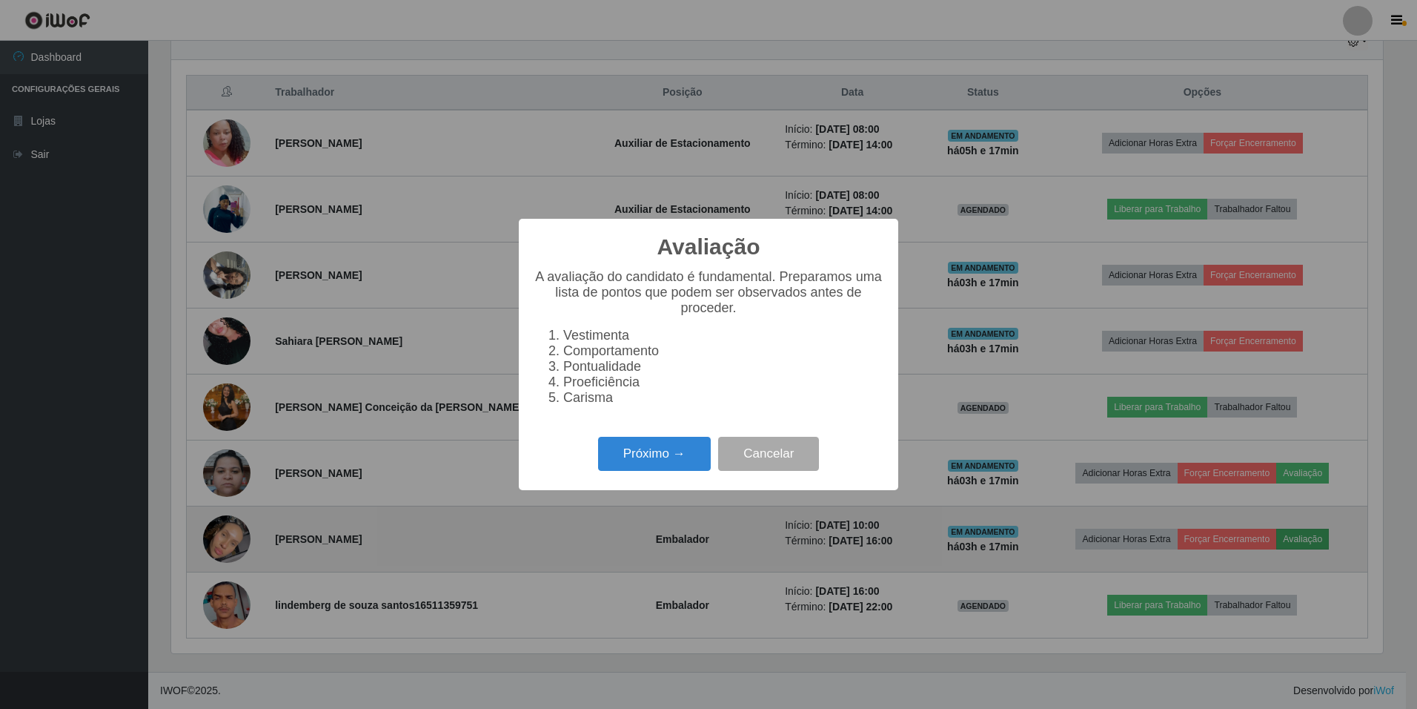
scroll to position [308, 1212]
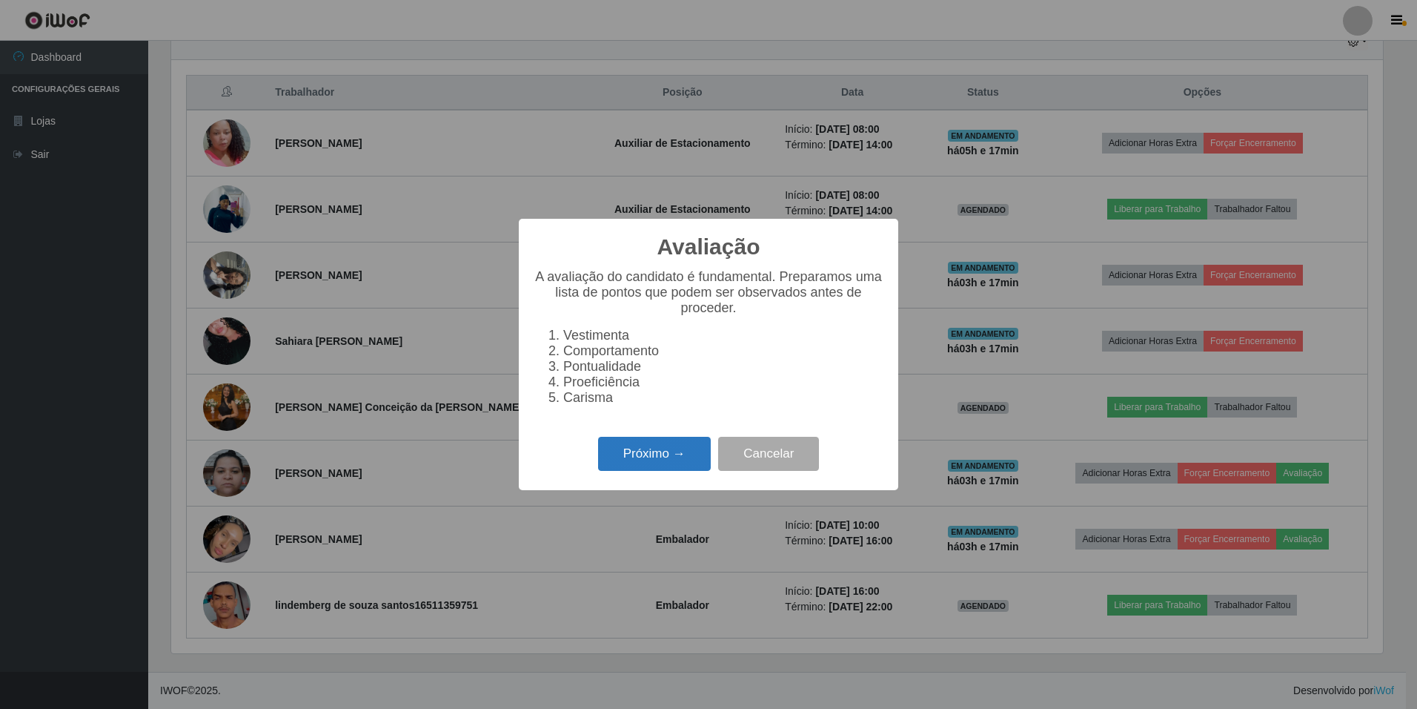
click at [686, 470] on button "Próximo →" at bounding box center [654, 454] width 113 height 35
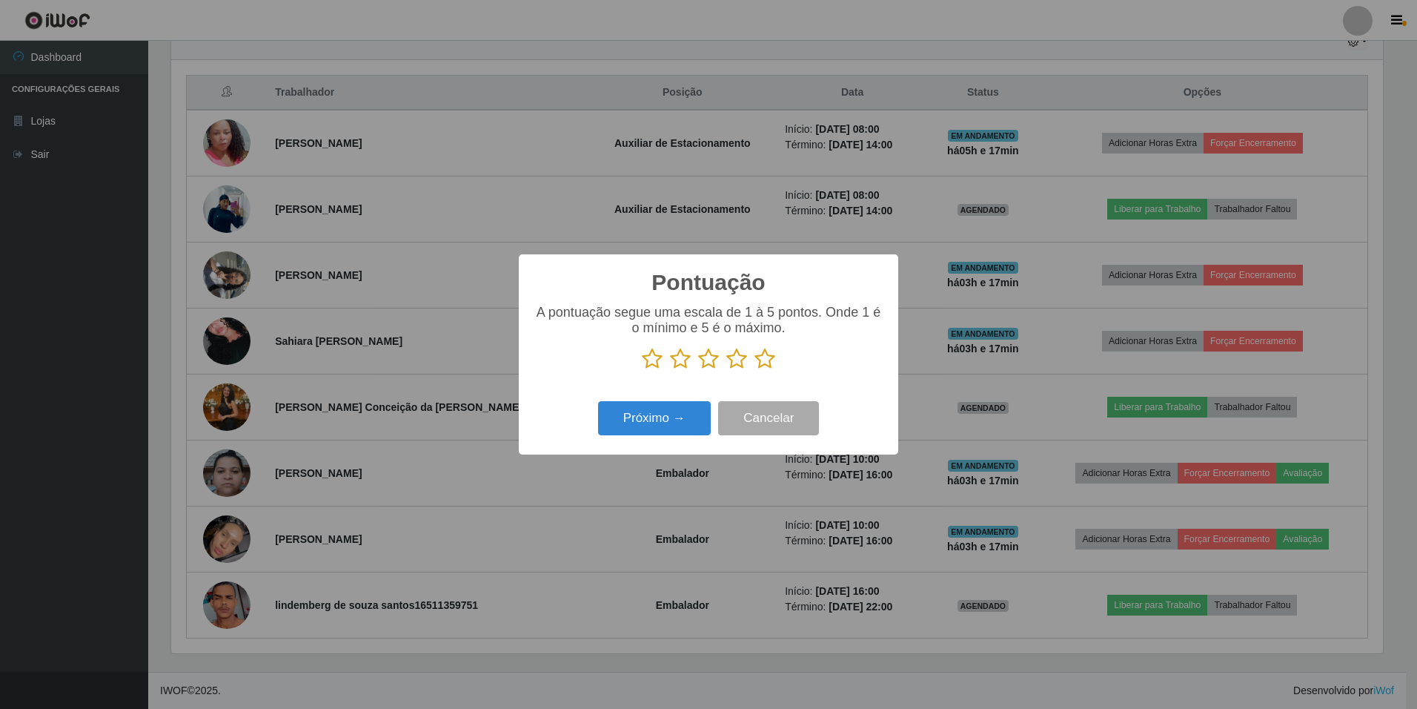
scroll to position [740804, 739900]
click at [760, 358] on icon at bounding box center [764, 359] width 21 height 22
click at [754, 370] on input "radio" at bounding box center [754, 370] width 0 height 0
click at [674, 414] on button "Próximo →" at bounding box center [654, 418] width 113 height 35
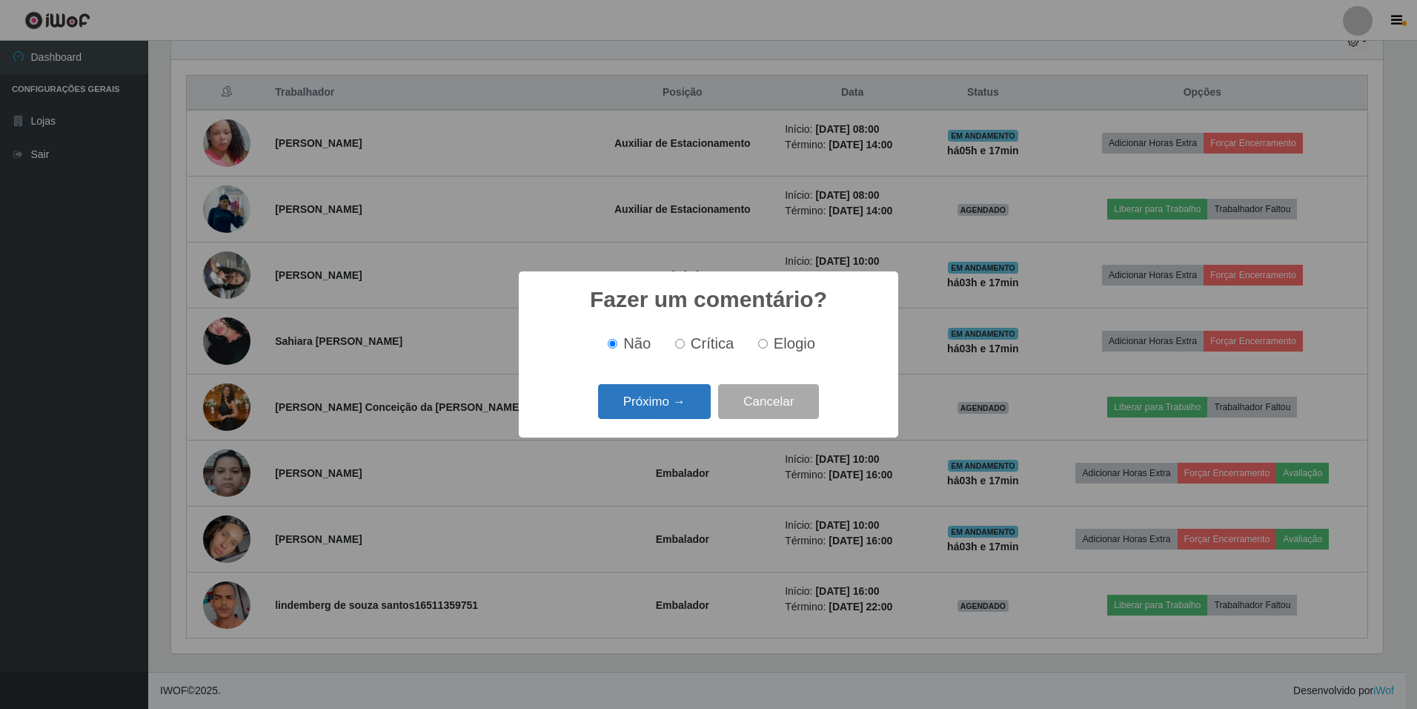
click at [653, 389] on button "Próximo →" at bounding box center [654, 401] width 113 height 35
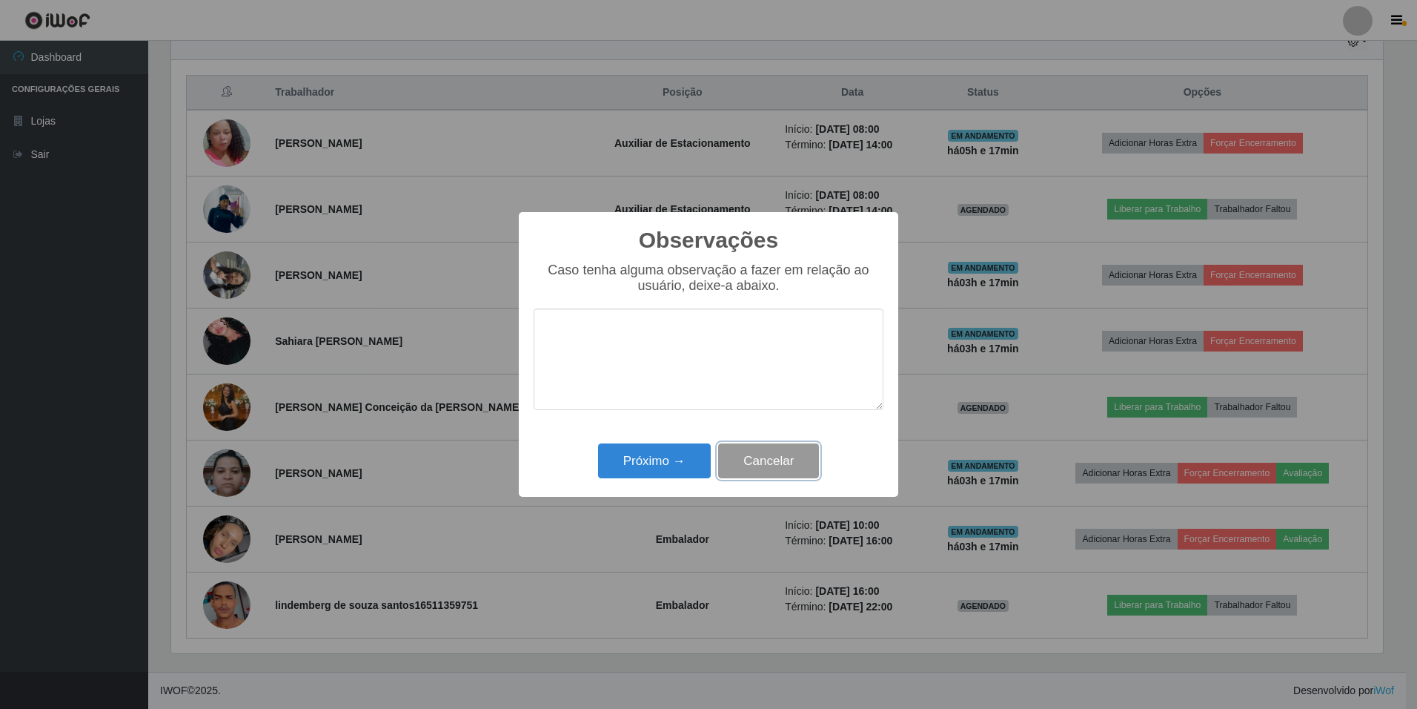
click at [759, 451] on button "Cancelar" at bounding box center [768, 460] width 101 height 35
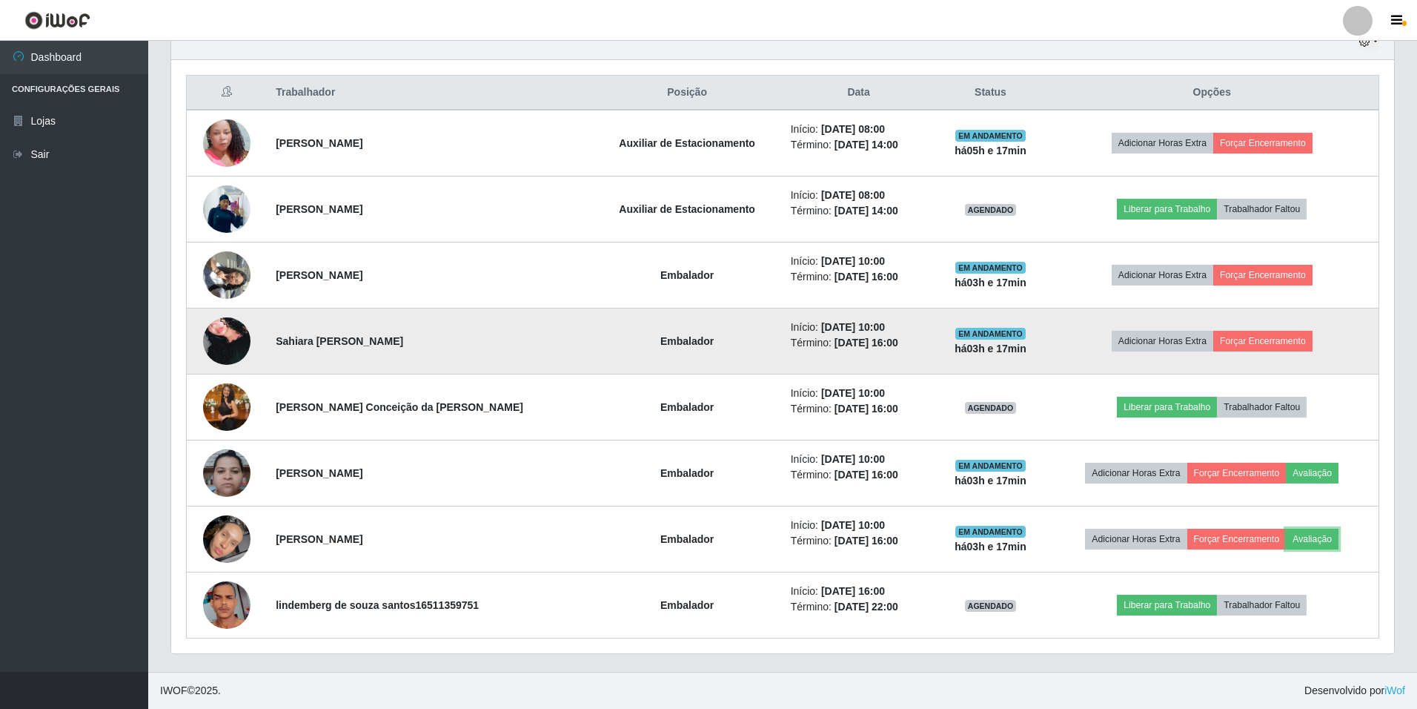
scroll to position [308, 1219]
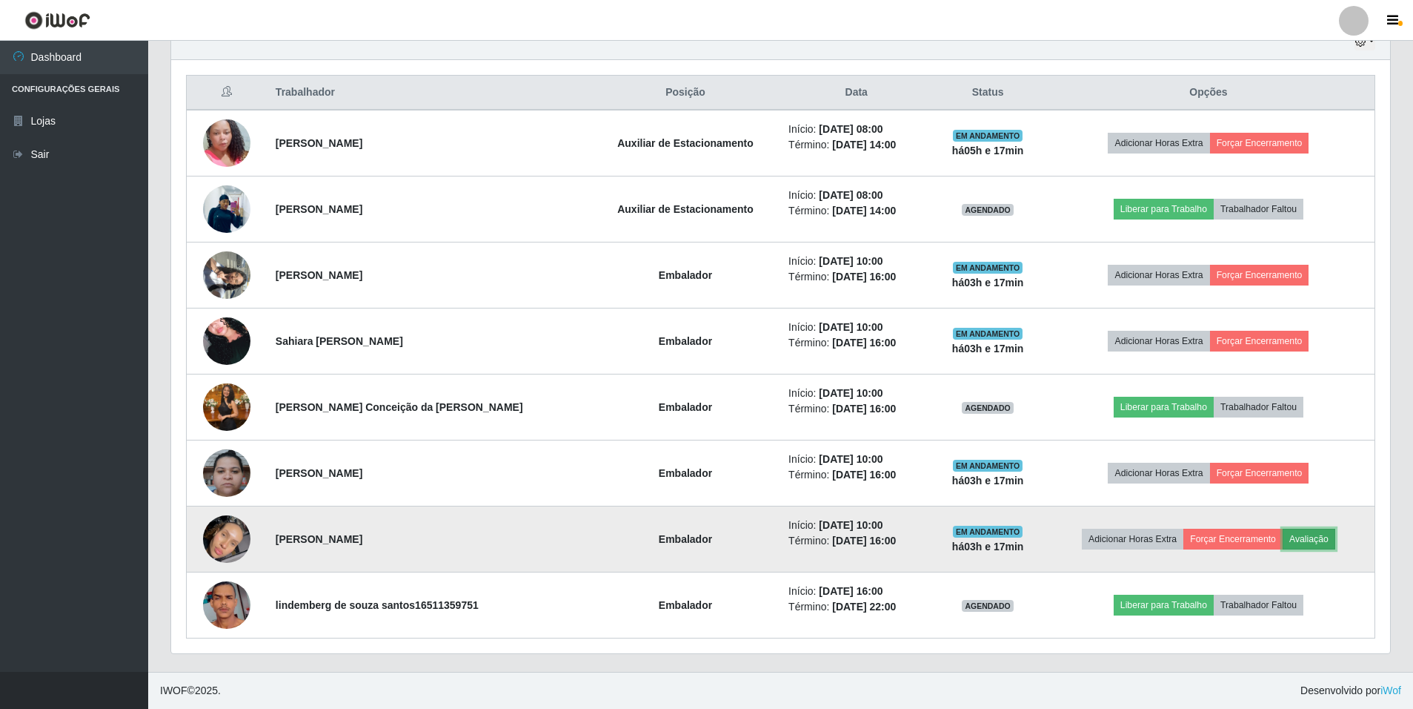
click at [1311, 538] on button "Avaliação" at bounding box center [1309, 538] width 53 height 21
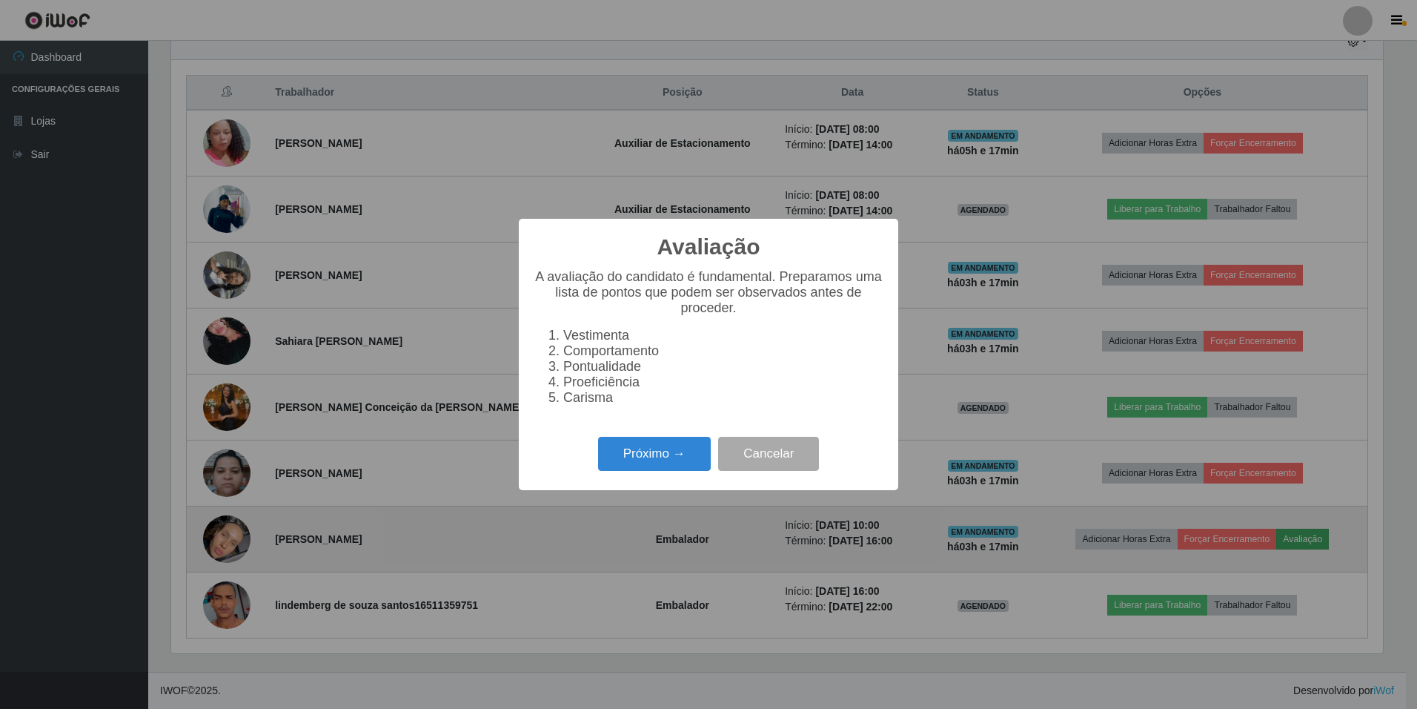
scroll to position [308, 1212]
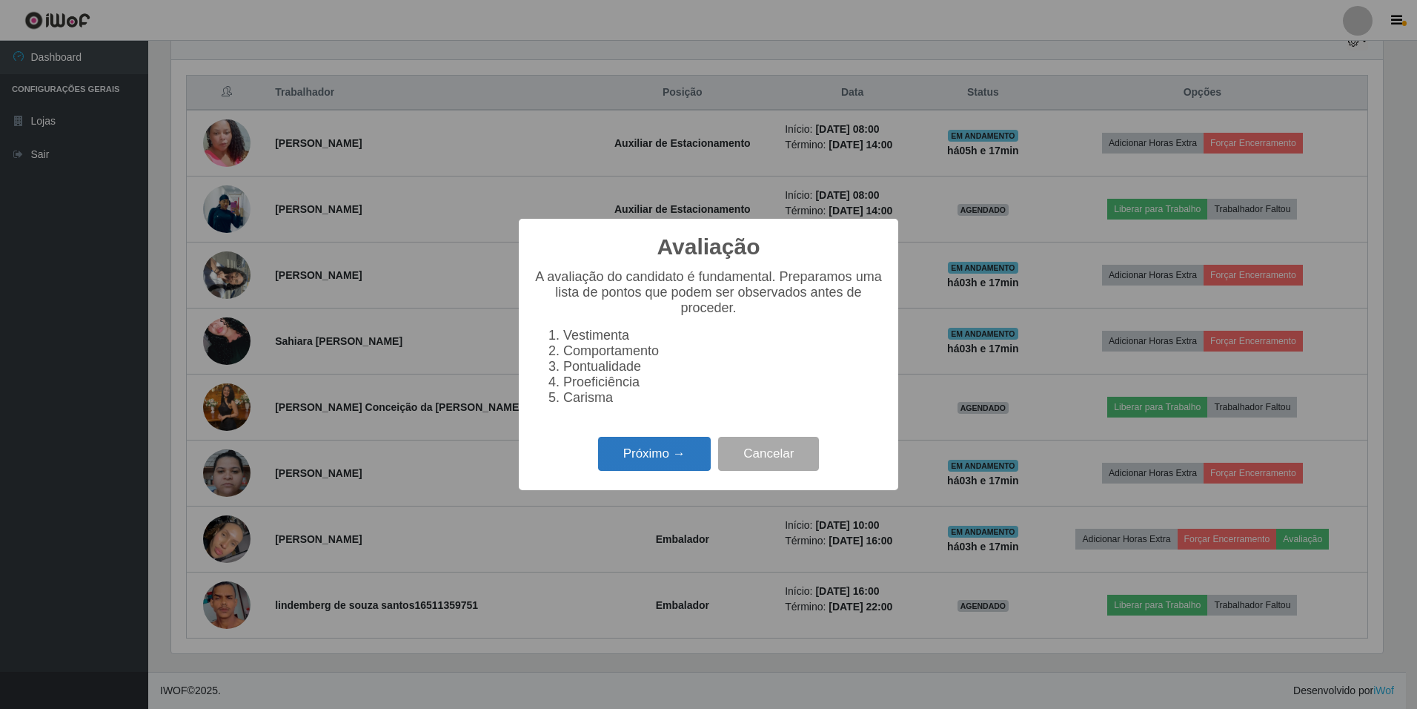
click at [637, 454] on button "Próximo →" at bounding box center [654, 454] width 113 height 35
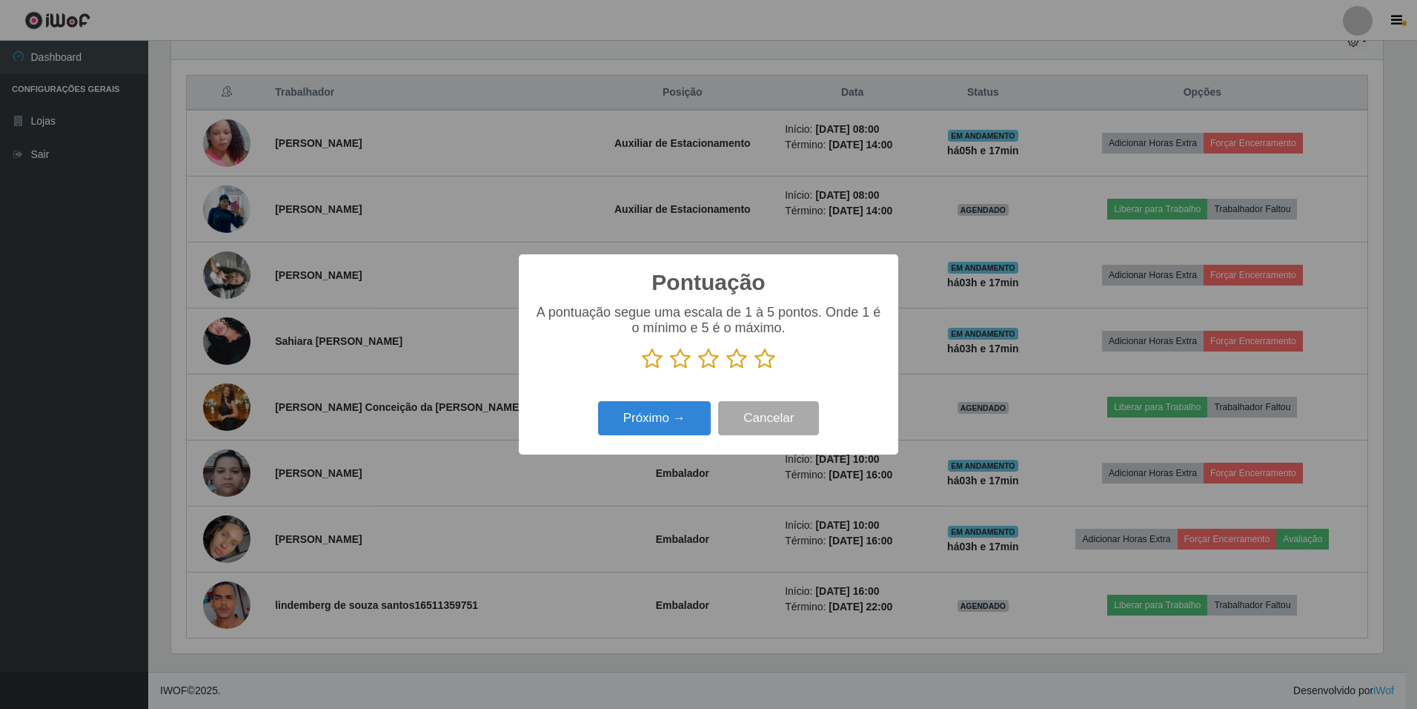
click at [779, 362] on p at bounding box center [709, 359] width 350 height 22
drag, startPoint x: 760, startPoint y: 362, endPoint x: 646, endPoint y: 408, distance: 123.0
click at [757, 363] on icon at bounding box center [764, 359] width 21 height 22
click at [754, 370] on input "radio" at bounding box center [754, 370] width 0 height 0
click at [642, 420] on button "Próximo →" at bounding box center [654, 418] width 113 height 35
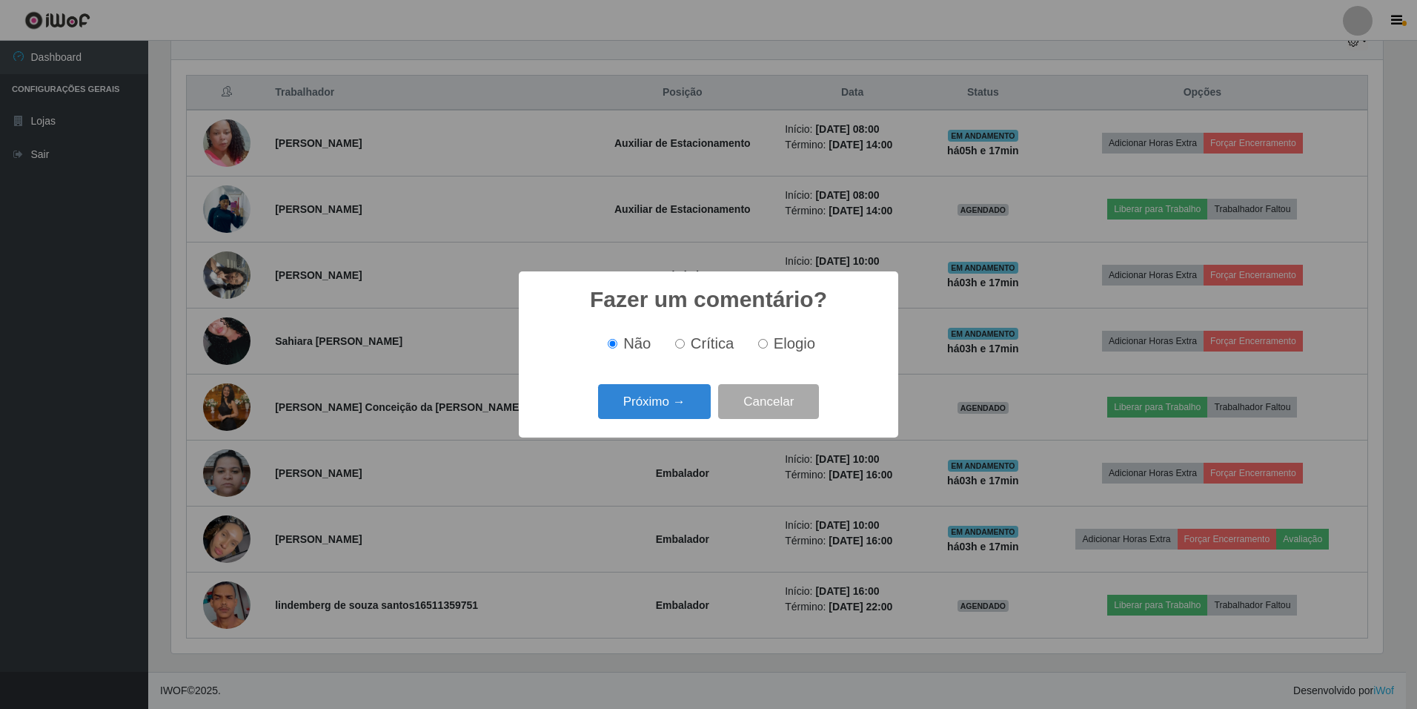
click at [793, 338] on span "Elogio" at bounding box center [795, 343] width 42 height 16
click at [768, 339] on input "Elogio" at bounding box center [763, 344] width 10 height 10
radio input "true"
click at [688, 394] on button "Próximo →" at bounding box center [654, 401] width 113 height 35
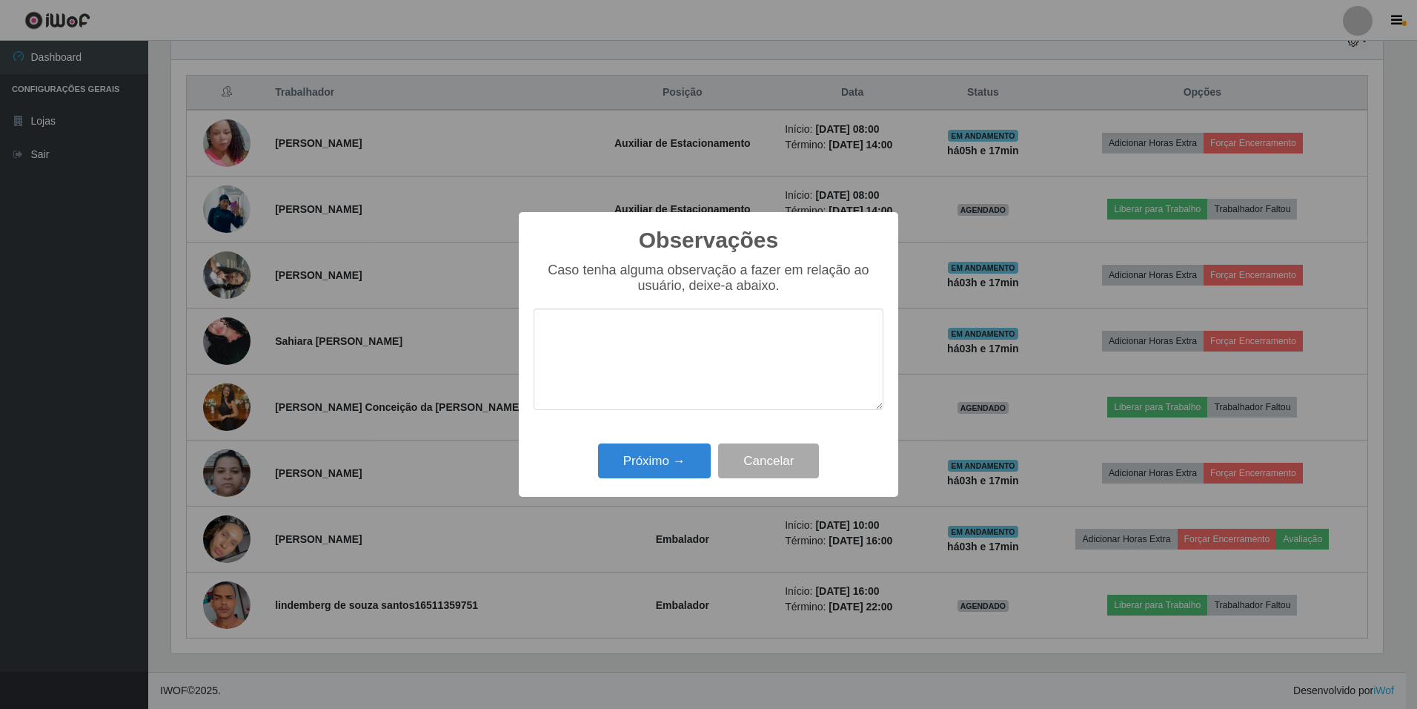
click at [683, 358] on textarea at bounding box center [709, 359] width 350 height 102
type textarea "simpática"
click at [666, 454] on button "Próximo →" at bounding box center [654, 460] width 113 height 35
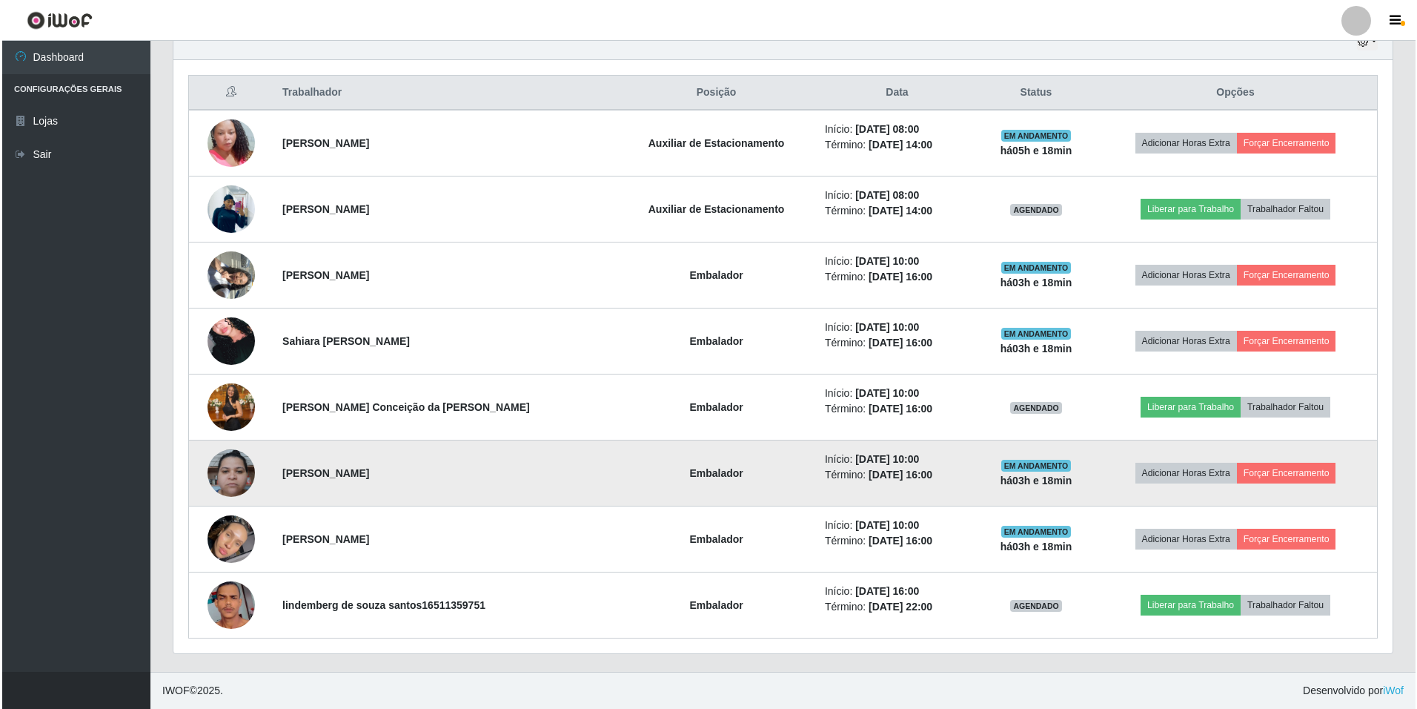
scroll to position [465, 0]
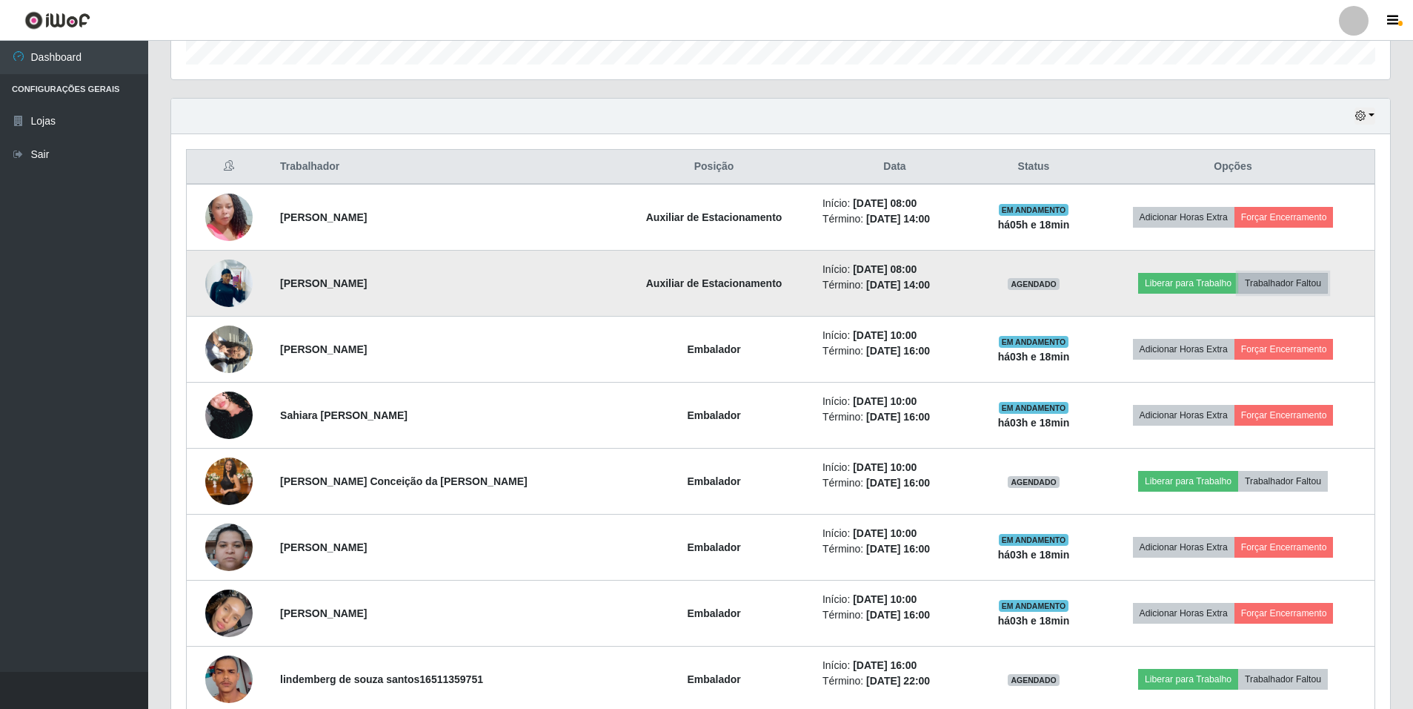
click at [1283, 283] on button "Trabalhador Faltou" at bounding box center [1283, 283] width 90 height 21
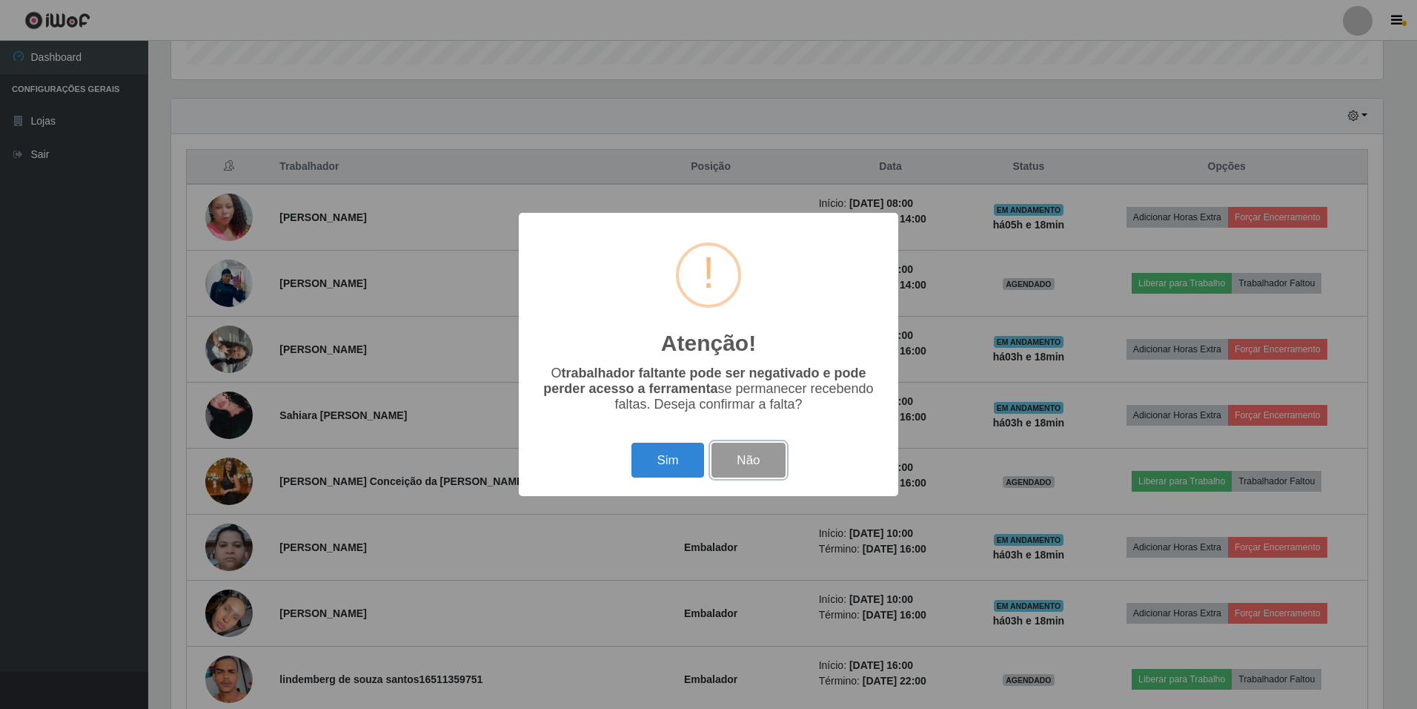
click at [754, 459] on button "Não" at bounding box center [747, 459] width 73 height 35
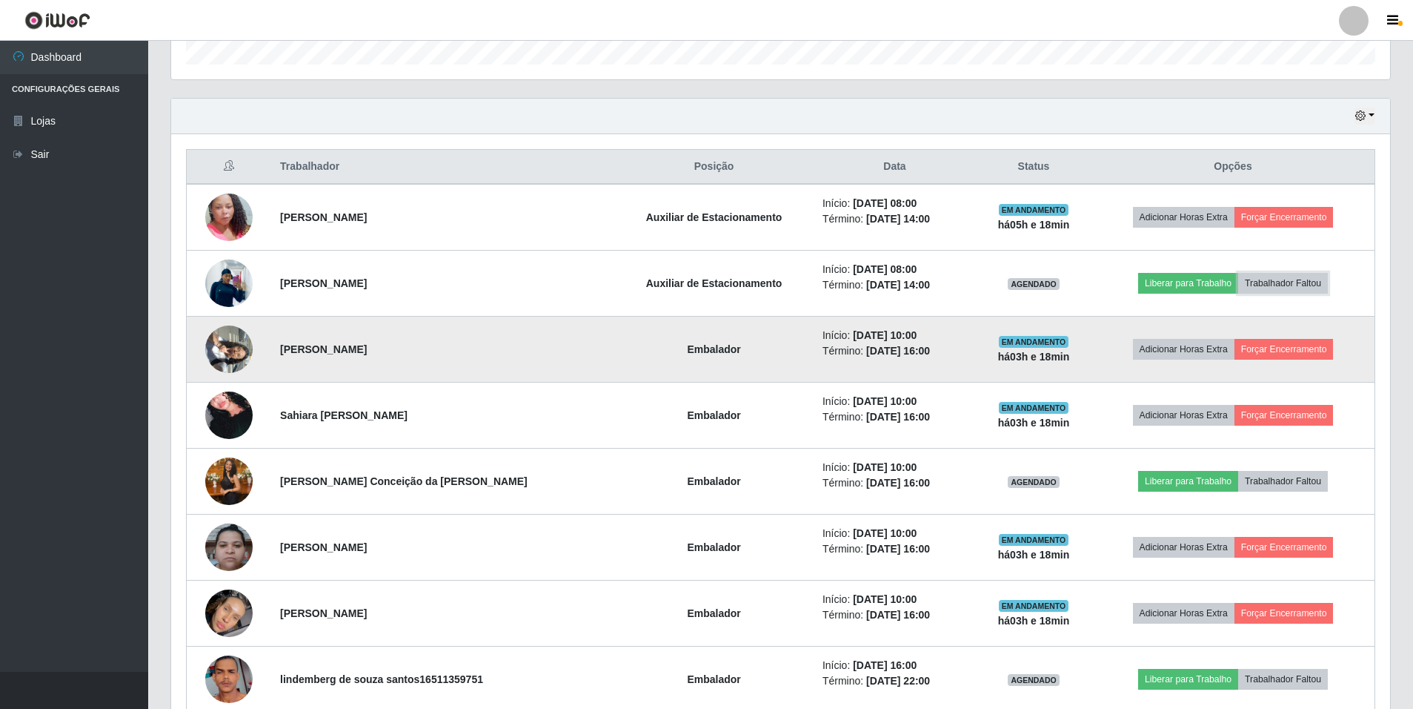
scroll to position [540, 0]
